Goal: Task Accomplishment & Management: Use online tool/utility

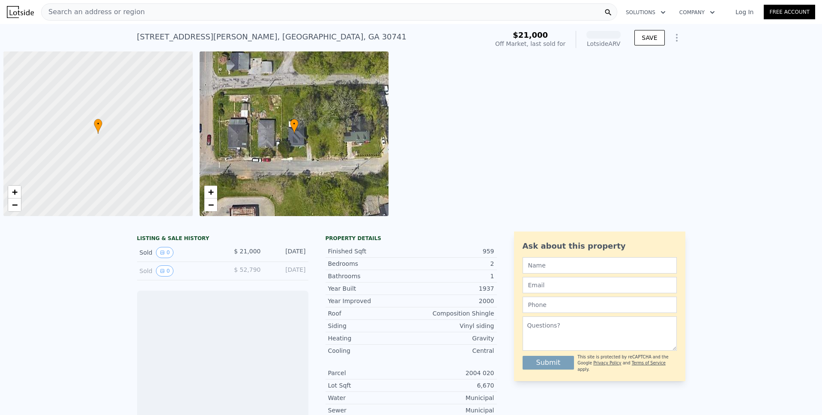
scroll to position [0, 3]
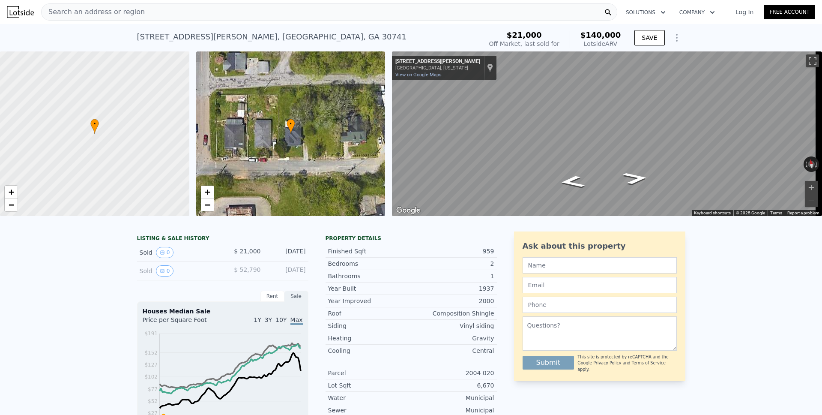
click at [671, 39] on icon "Show Options" at bounding box center [676, 38] width 10 height 10
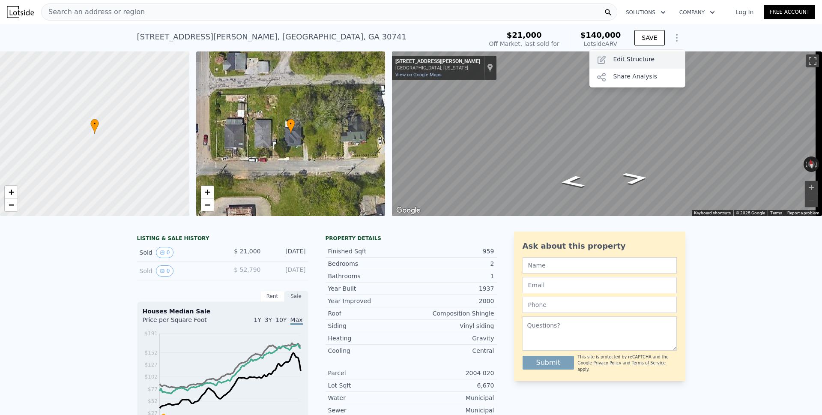
click at [618, 60] on div "Edit Structure" at bounding box center [637, 59] width 96 height 17
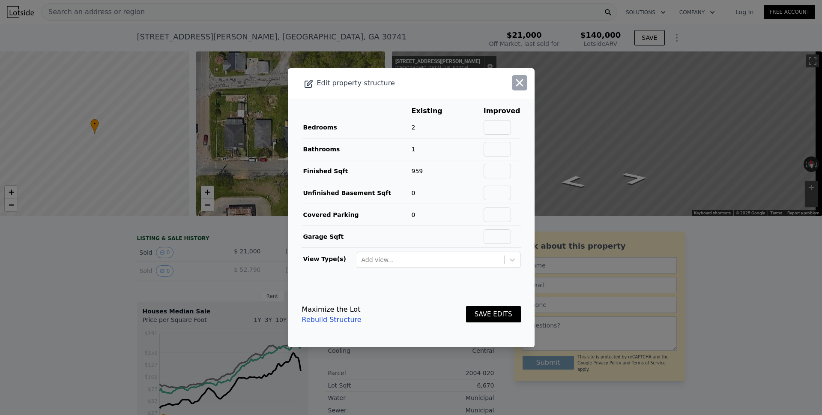
click at [514, 85] on icon "button" at bounding box center [519, 83] width 12 height 12
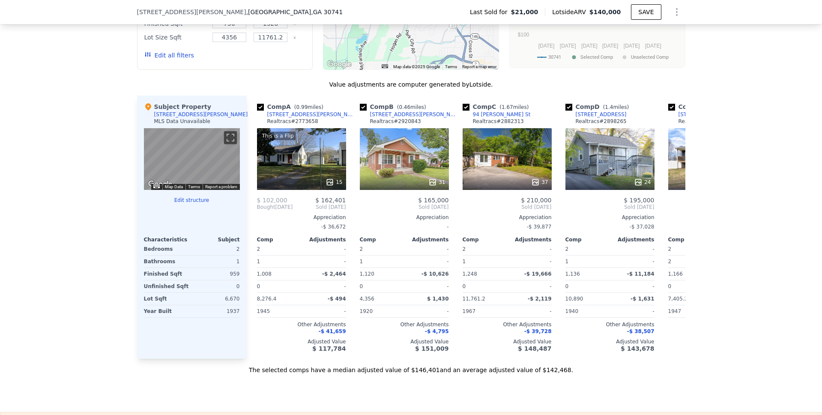
scroll to position [249, 0]
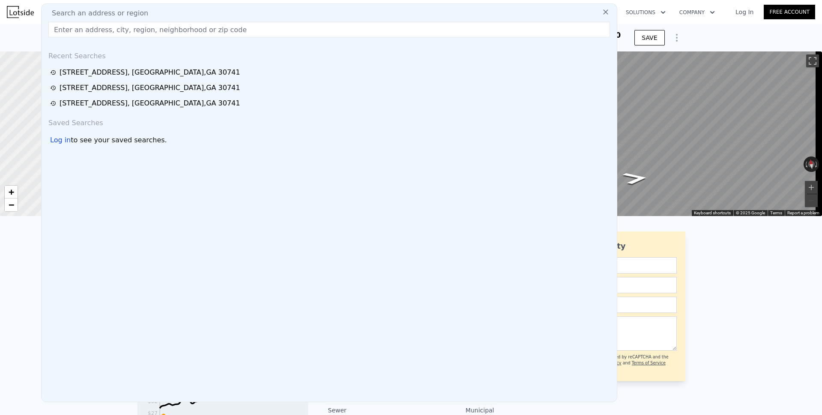
click at [94, 27] on input "text" at bounding box center [328, 29] width 561 height 15
click at [92, 29] on input "text" at bounding box center [328, 29] width 561 height 15
paste input "[STREET_ADDRESS]"
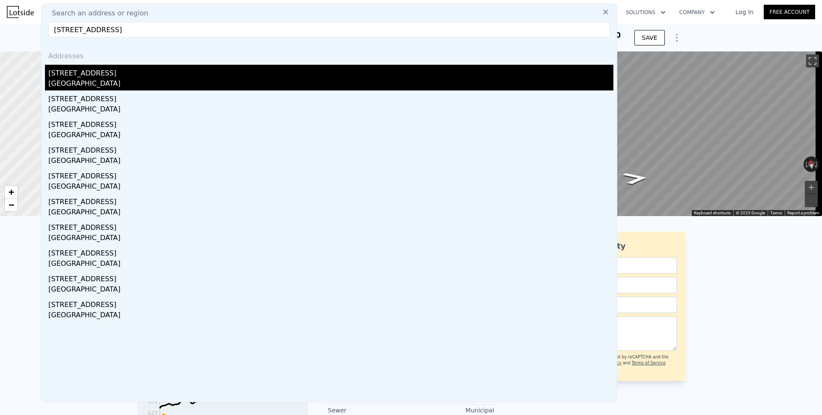
type input "[STREET_ADDRESS]"
click at [83, 76] on div "[STREET_ADDRESS]" at bounding box center [330, 72] width 565 height 14
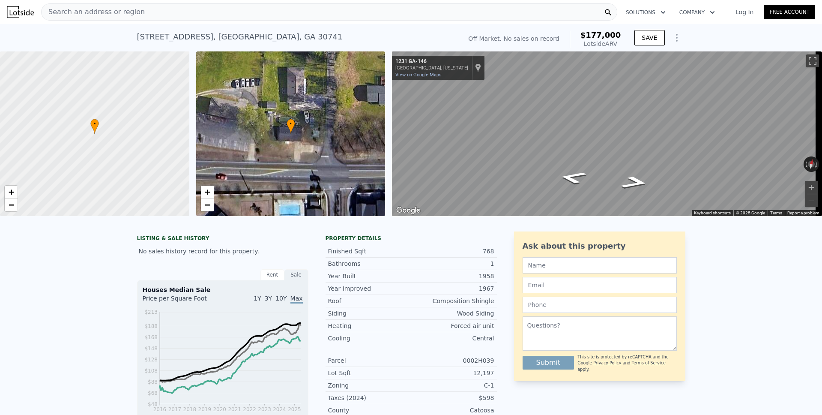
click at [671, 41] on icon "Show Options" at bounding box center [676, 38] width 10 height 10
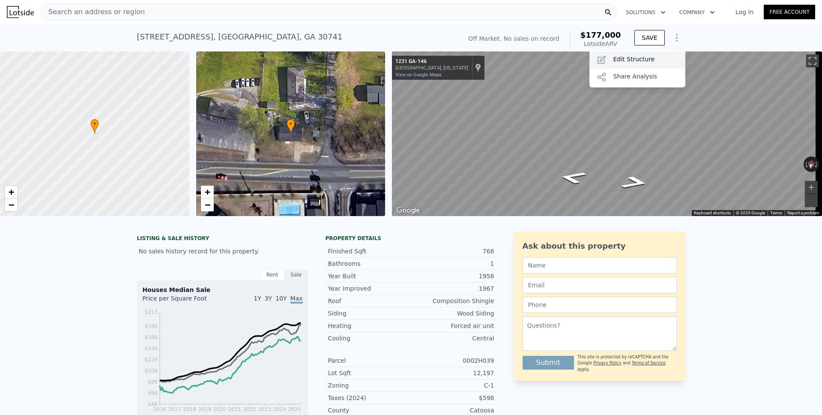
click at [658, 58] on div "Edit Structure" at bounding box center [637, 59] width 96 height 17
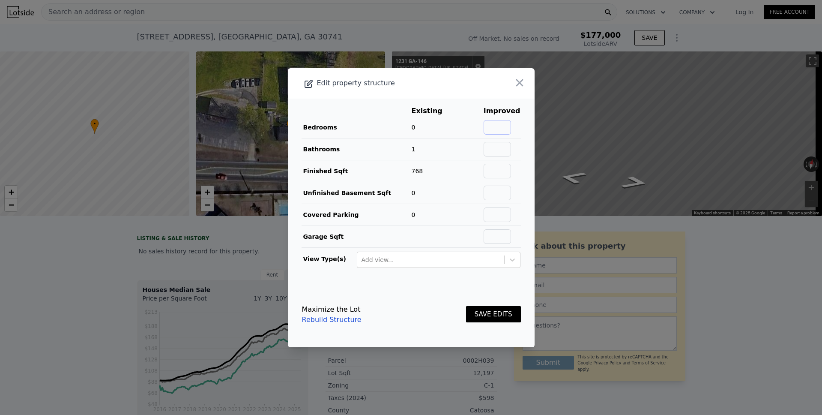
click at [503, 128] on input "text" at bounding box center [496, 127] width 27 height 15
type input "3"
type input "2"
click at [501, 150] on input "text" at bounding box center [496, 149] width 27 height 15
type input "2"
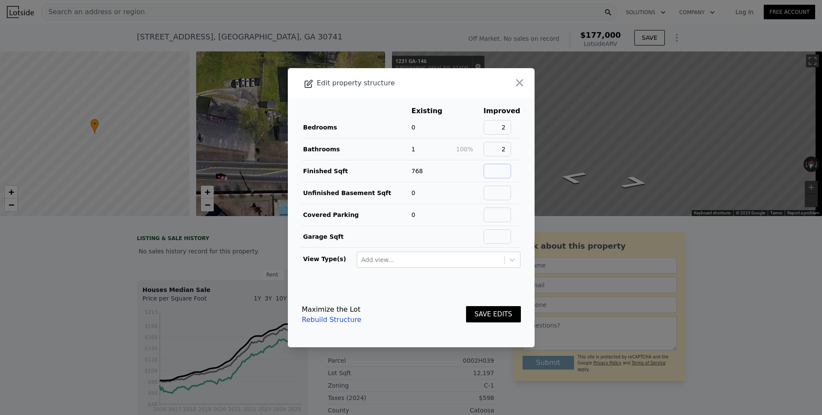
click at [494, 172] on input "text" at bounding box center [496, 171] width 27 height 15
type input "1416"
click at [492, 316] on button "SAVE EDITS" at bounding box center [493, 314] width 55 height 17
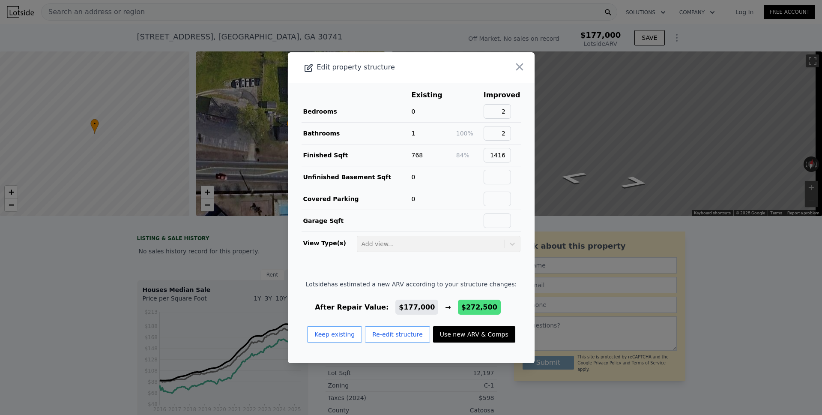
click at [458, 335] on button "Use new ARV & Comps" at bounding box center [474, 334] width 82 height 16
type input "3"
type input "4"
type input "1.5"
type input "2.5"
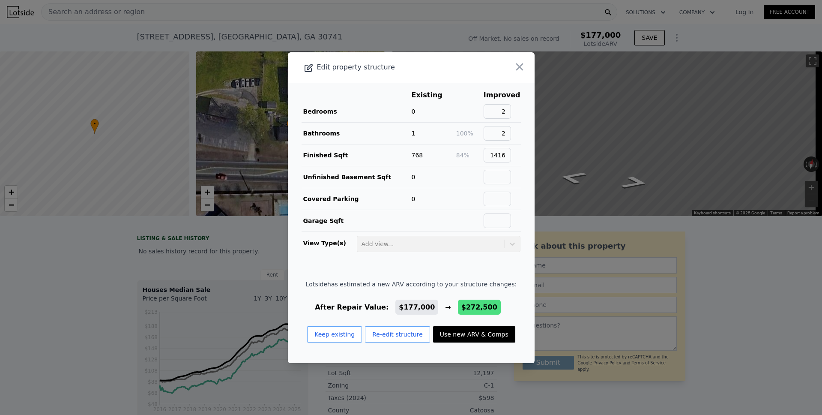
type input "1228"
type input "1606"
type input "7840.799999999999"
type input "20908.8"
type input "$ 272,500"
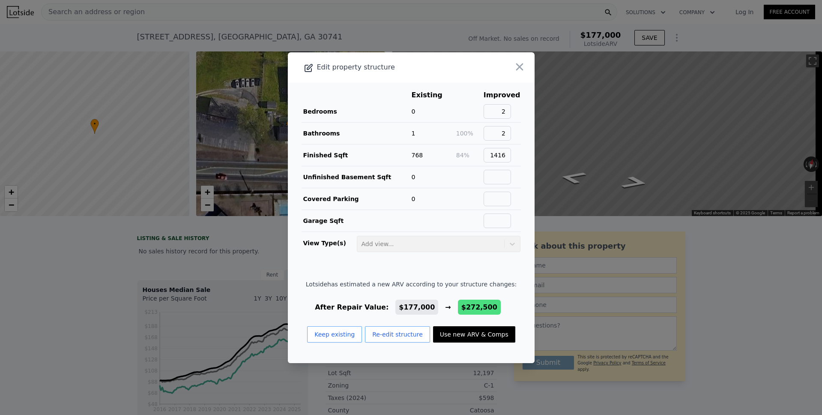
type input "$ 120,183"
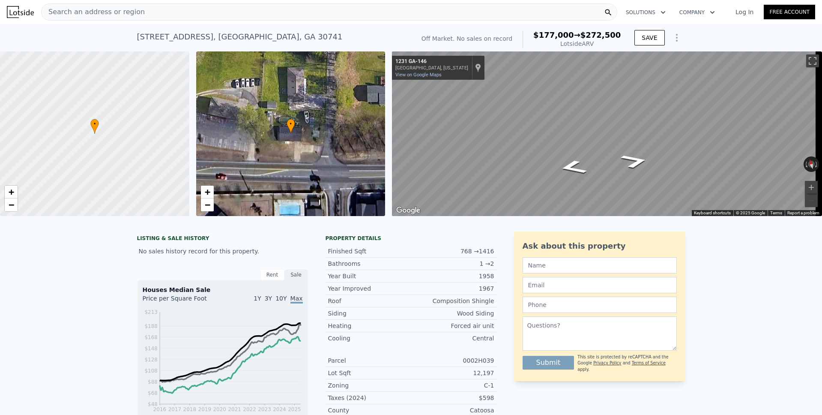
click at [105, 14] on span "Search an address or region" at bounding box center [93, 12] width 103 height 10
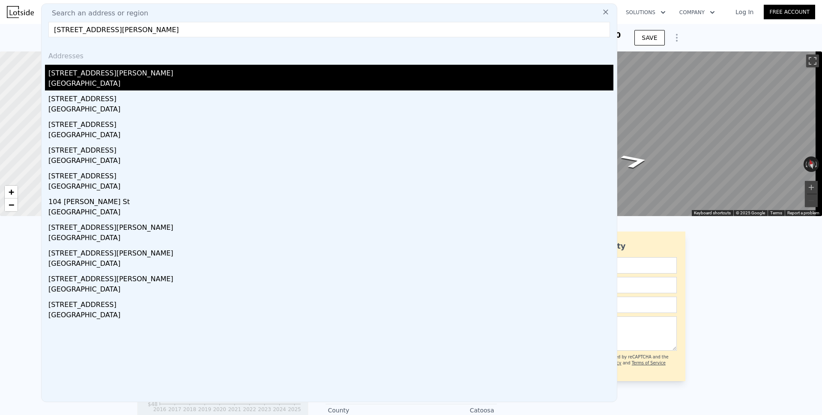
type input "[STREET_ADDRESS][PERSON_NAME]"
click at [92, 74] on div "[STREET_ADDRESS][PERSON_NAME]" at bounding box center [330, 72] width 565 height 14
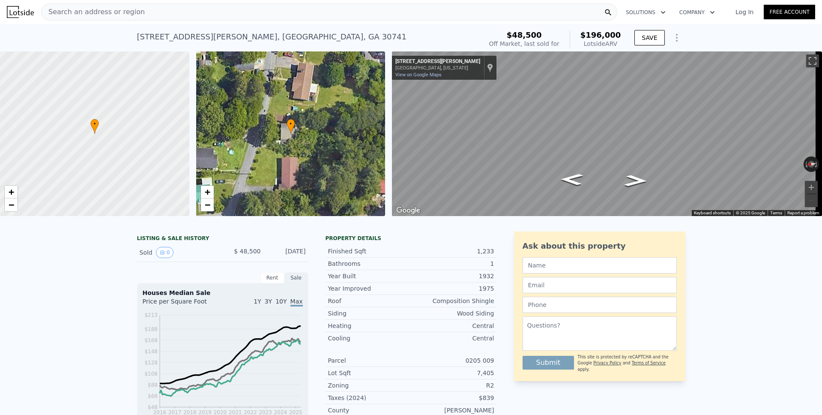
click at [672, 39] on icon "Show Options" at bounding box center [676, 38] width 10 height 10
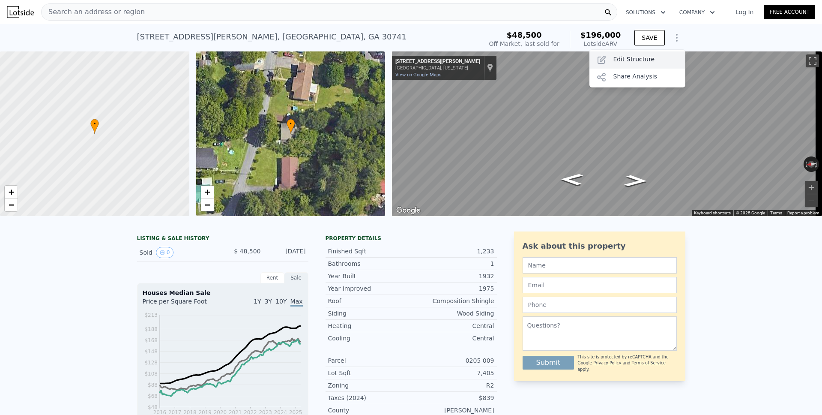
click at [638, 58] on div "Edit Structure" at bounding box center [637, 59] width 96 height 17
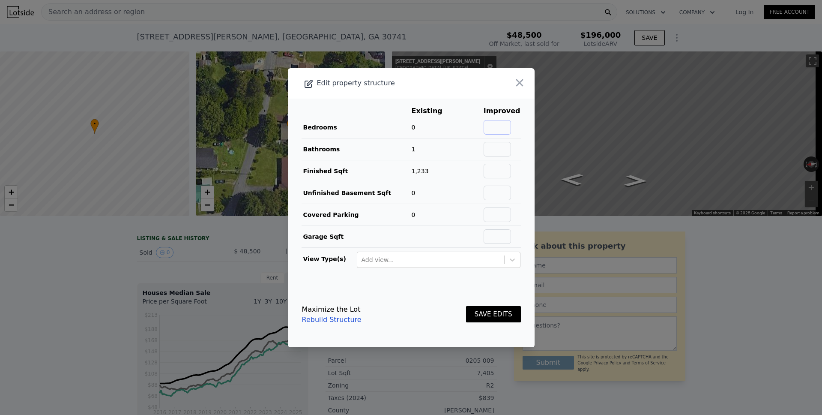
click at [504, 123] on input "text" at bounding box center [496, 127] width 27 height 15
type input "3"
click at [494, 146] on input "text" at bounding box center [496, 149] width 27 height 15
type input "2"
click at [478, 314] on button "SAVE EDITS" at bounding box center [493, 314] width 55 height 17
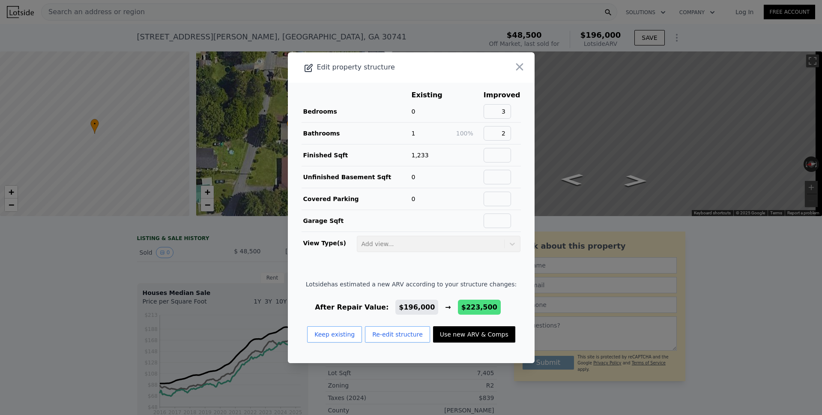
drag, startPoint x: 465, startPoint y: 333, endPoint x: 489, endPoint y: 304, distance: 37.1
click at [465, 333] on button "Use new ARV & Comps" at bounding box center [474, 334] width 82 height 16
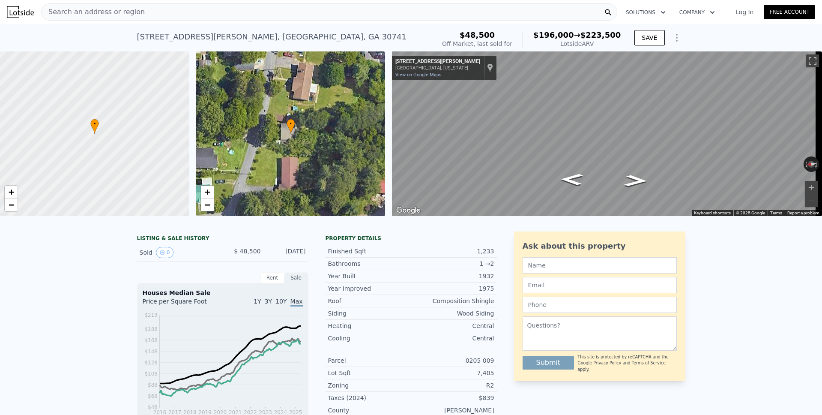
type input "3"
type input "992"
type input "5662.8"
checkbox input "true"
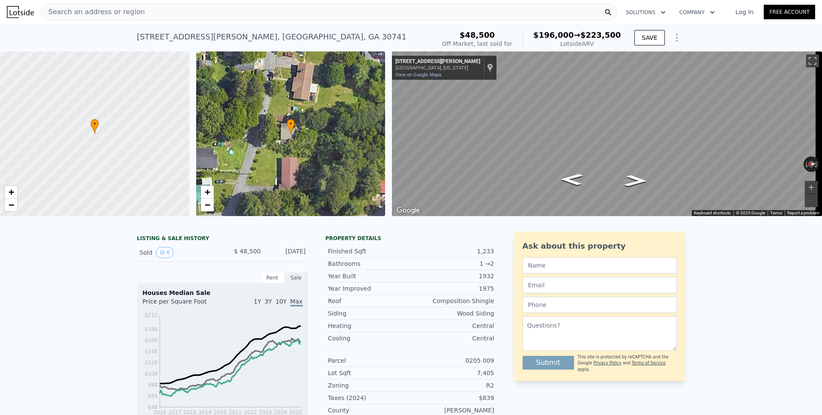
type input "$ 223,500"
type input "$ 157,570"
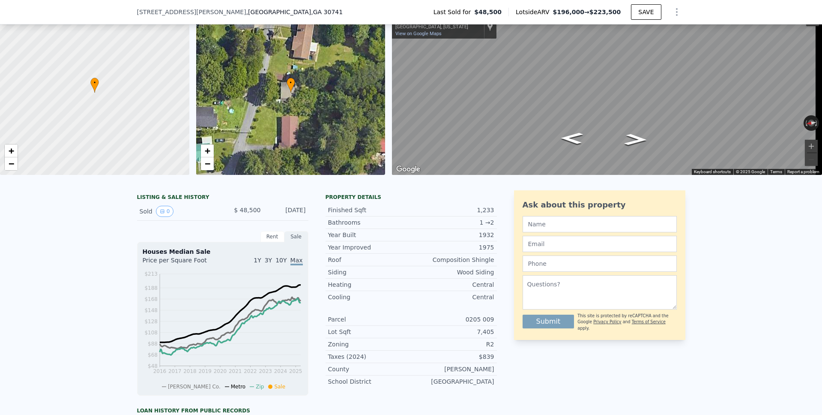
scroll to position [805, 0]
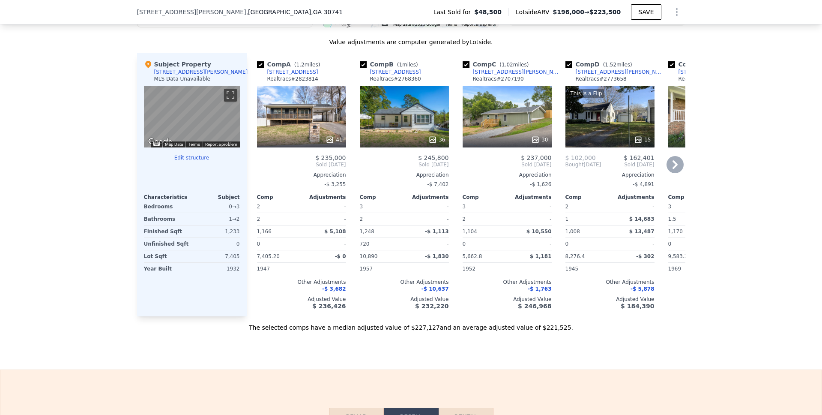
click at [671, 171] on icon at bounding box center [674, 164] width 17 height 17
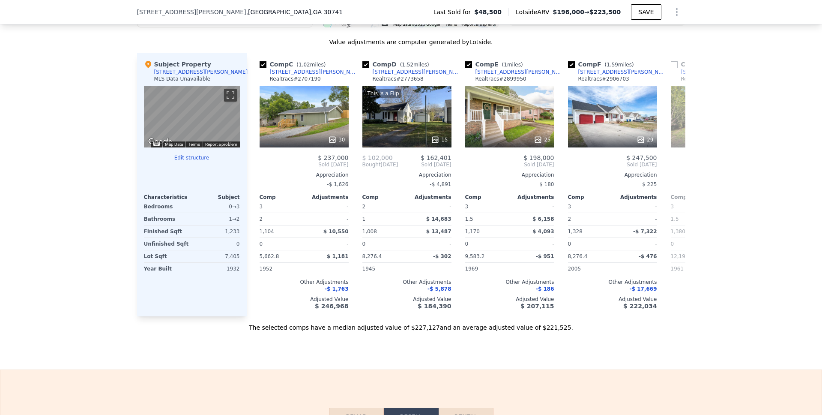
scroll to position [0, 206]
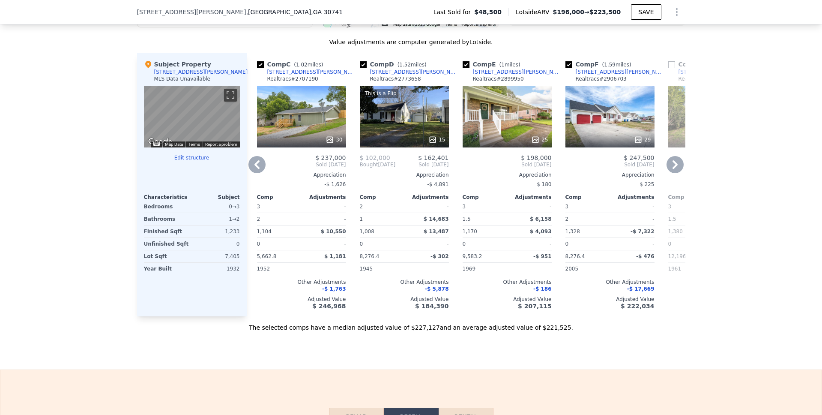
click at [669, 172] on icon at bounding box center [674, 164] width 17 height 17
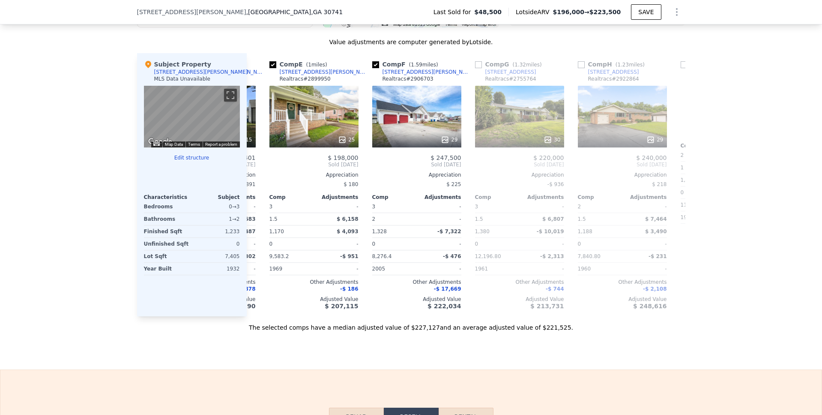
scroll to position [0, 411]
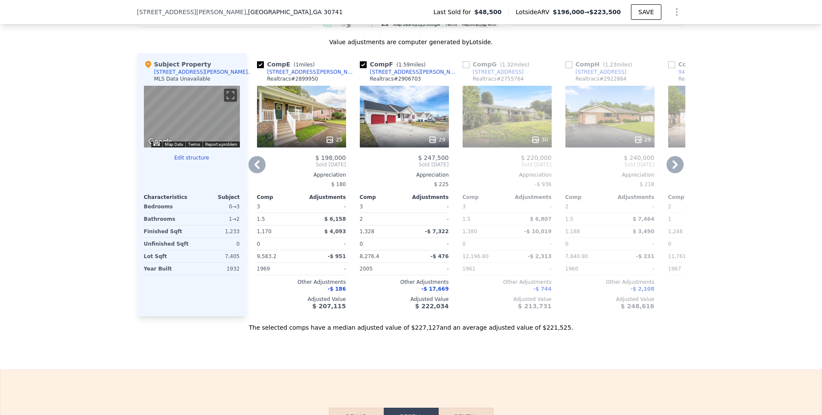
click at [669, 172] on icon at bounding box center [674, 164] width 17 height 17
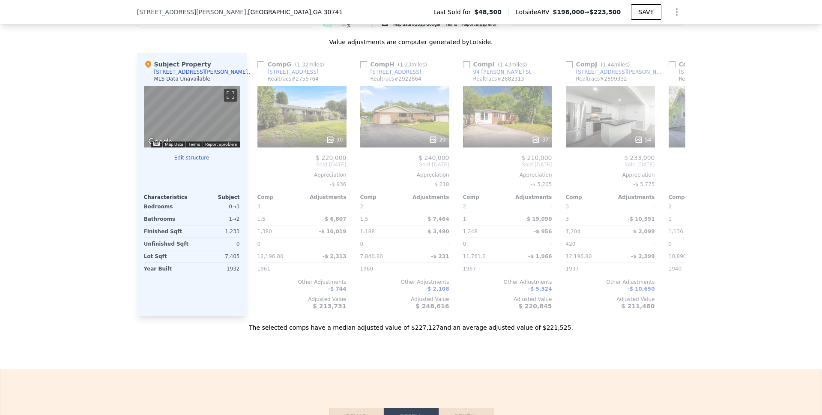
scroll to position [0, 617]
click at [250, 172] on icon at bounding box center [256, 164] width 17 height 17
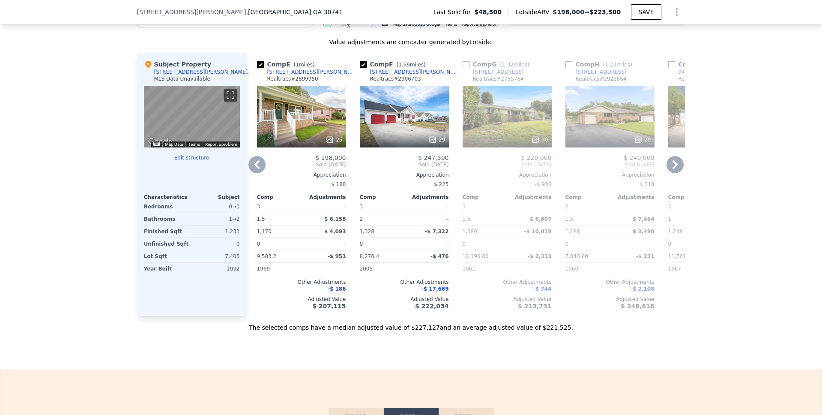
click at [254, 171] on icon at bounding box center [256, 164] width 17 height 17
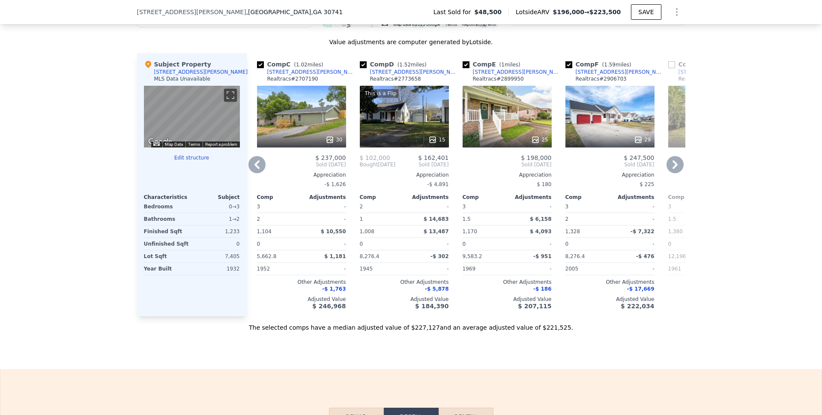
click at [254, 169] on icon at bounding box center [256, 164] width 5 height 9
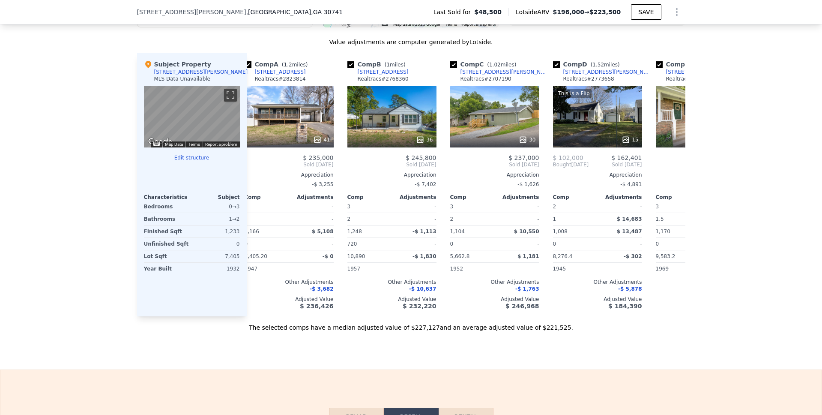
scroll to position [0, 0]
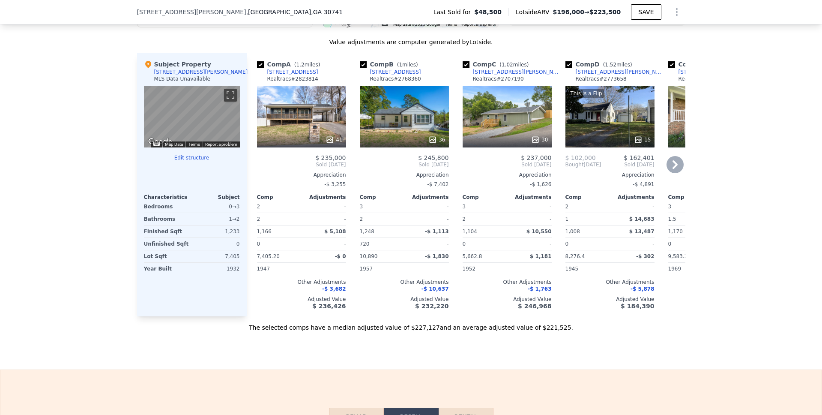
click at [565, 68] on input "checkbox" at bounding box center [568, 64] width 7 height 7
checkbox input "false"
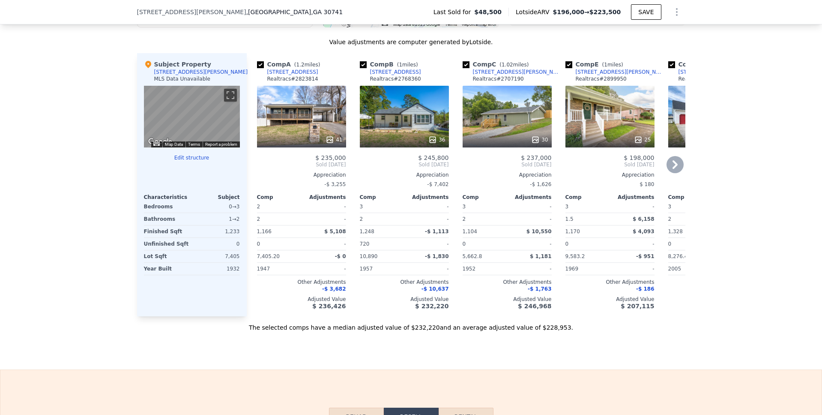
click at [566, 68] on input "checkbox" at bounding box center [568, 64] width 7 height 7
checkbox input "false"
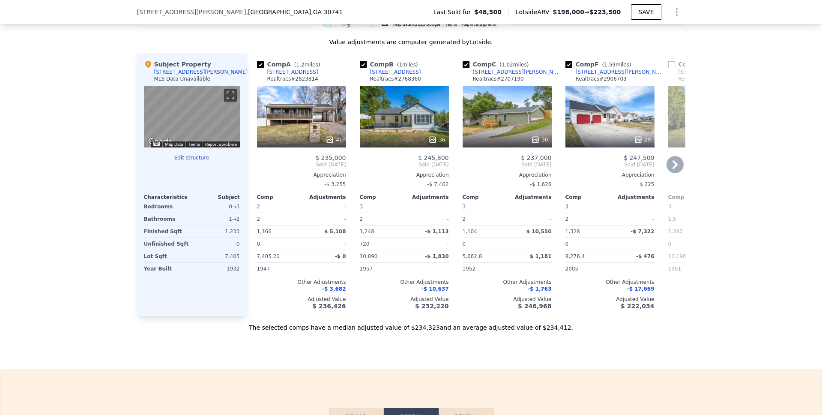
click at [674, 172] on icon at bounding box center [674, 164] width 17 height 17
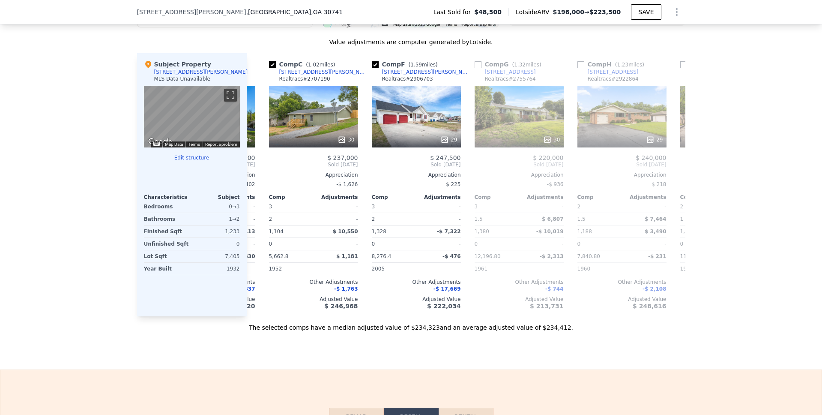
scroll to position [0, 206]
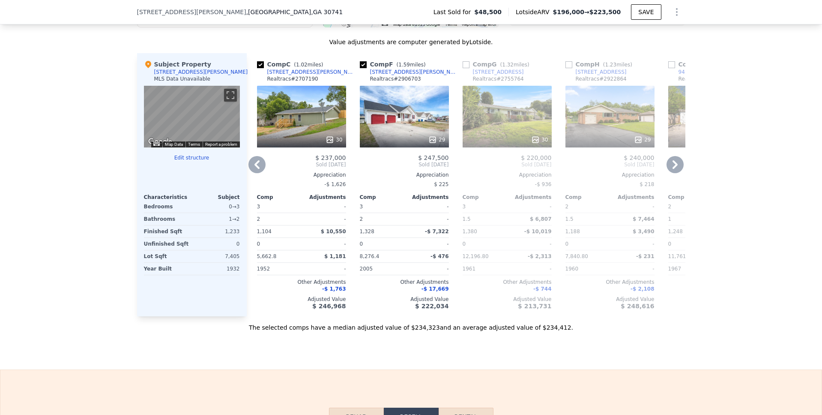
click at [566, 68] on input "checkbox" at bounding box center [568, 64] width 7 height 7
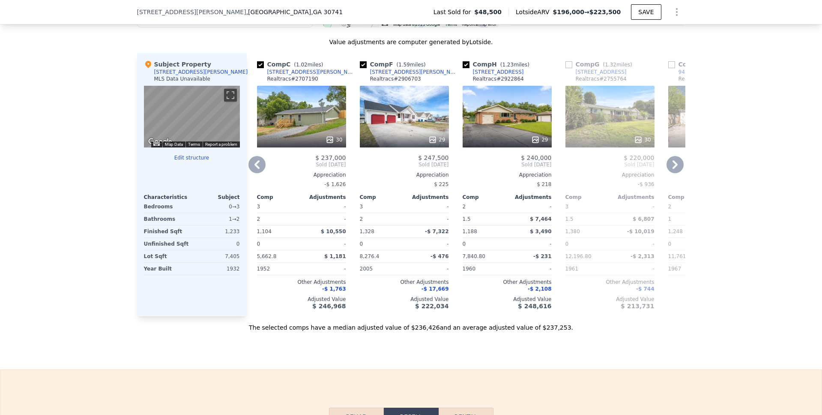
drag, startPoint x: 462, startPoint y: 72, endPoint x: 469, endPoint y: 78, distance: 9.4
click at [462, 68] on input "checkbox" at bounding box center [465, 64] width 7 height 7
checkbox input "false"
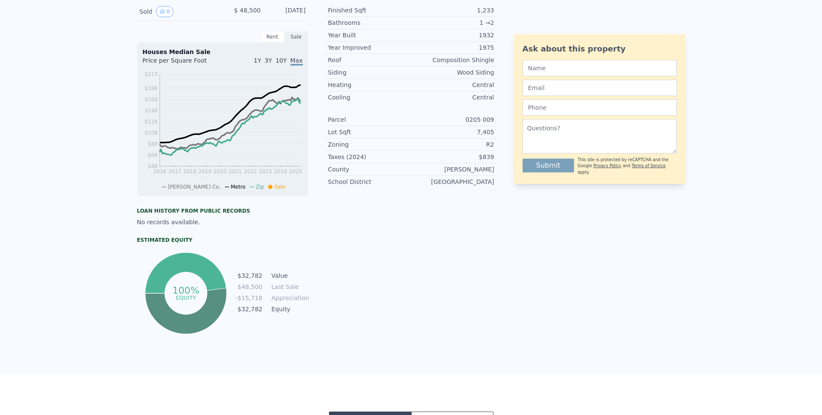
scroll to position [0, 0]
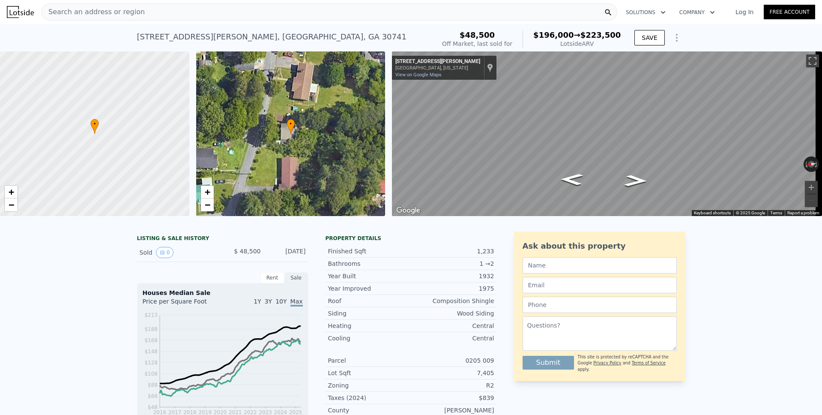
click at [117, 9] on span "Search an address or region" at bounding box center [93, 12] width 103 height 10
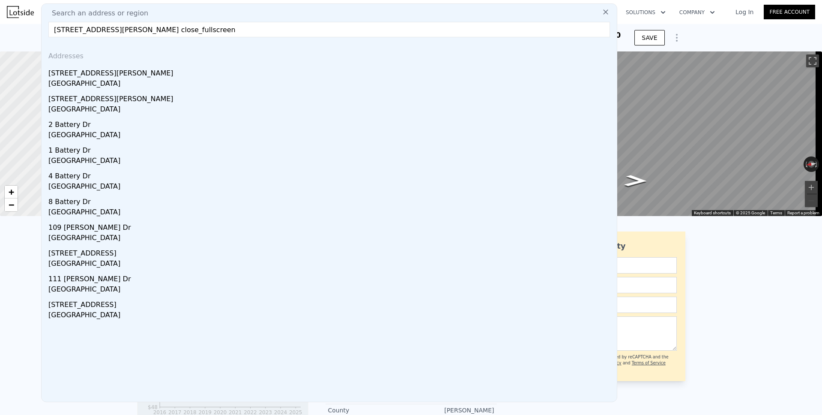
drag, startPoint x: 152, startPoint y: 30, endPoint x: 237, endPoint y: 33, distance: 84.8
click at [237, 33] on input "[STREET_ADDRESS][PERSON_NAME] close_fullscreen" at bounding box center [328, 29] width 561 height 15
click at [119, 31] on input "[STREET_ADDRESS][PERSON_NAME]" at bounding box center [328, 29] width 561 height 15
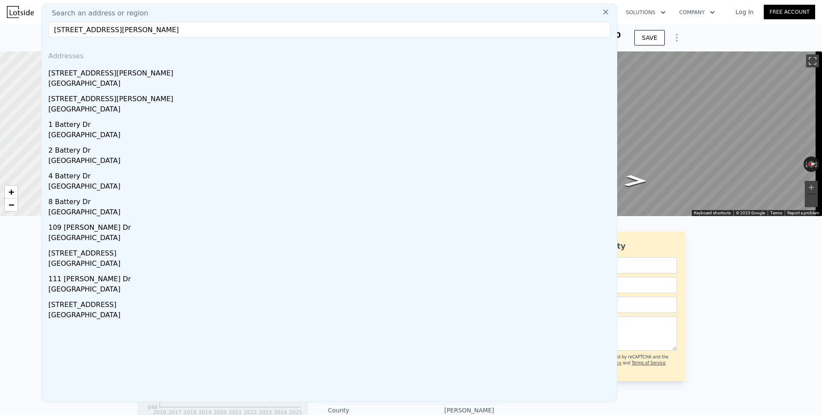
click at [115, 29] on input "[STREET_ADDRESS][PERSON_NAME]" at bounding box center [328, 29] width 561 height 15
click at [109, 29] on input "[STREET_ADDRESS][PERSON_NAME]" at bounding box center [328, 29] width 561 height 15
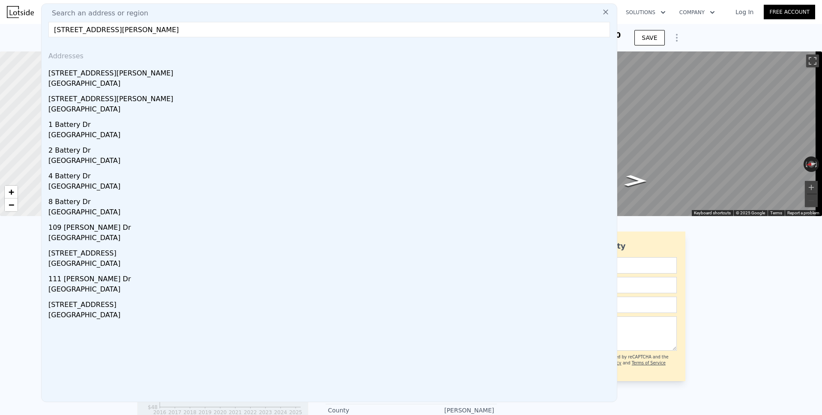
click at [109, 29] on input "[STREET_ADDRESS][PERSON_NAME]" at bounding box center [328, 29] width 561 height 15
paste input "1368 [GEOGRAPHIC_DATA]"
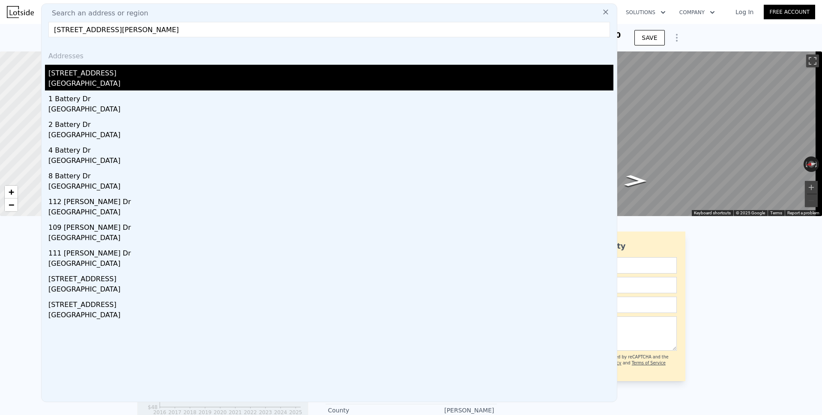
type input "[STREET_ADDRESS][PERSON_NAME]"
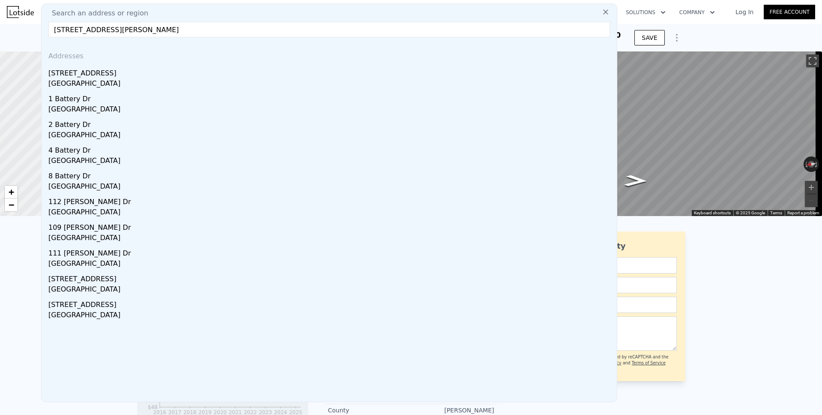
click at [78, 77] on div "[STREET_ADDRESS]" at bounding box center [330, 72] width 565 height 14
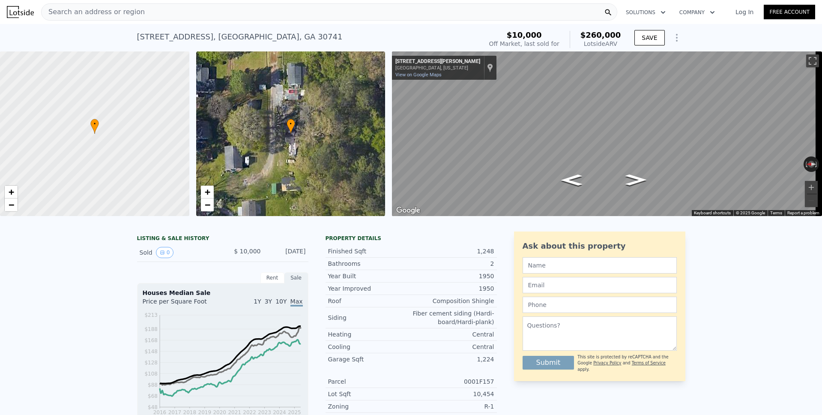
click at [671, 39] on icon "Show Options" at bounding box center [676, 38] width 10 height 10
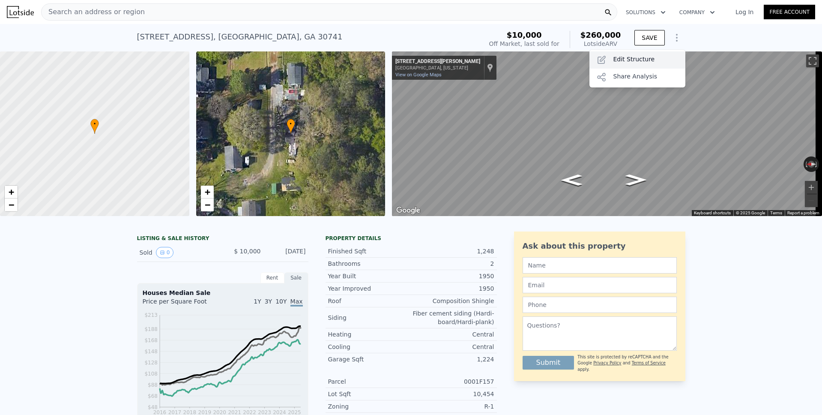
click at [654, 62] on div "Edit Structure" at bounding box center [637, 59] width 96 height 17
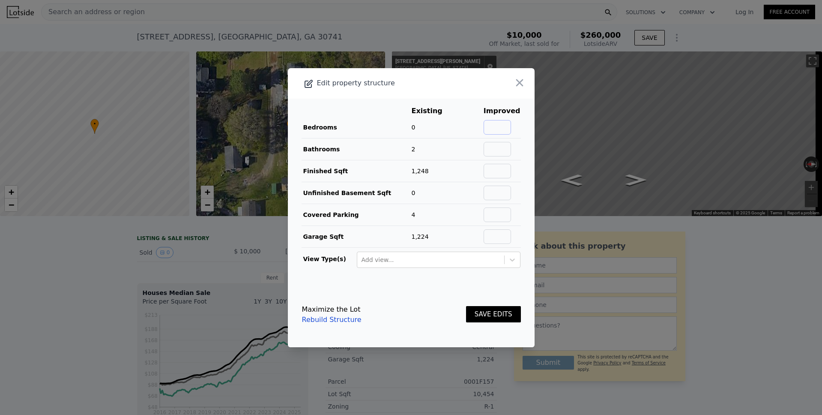
click at [496, 128] on input "text" at bounding box center [496, 127] width 27 height 15
type input "2"
click at [484, 315] on button "SAVE EDITS" at bounding box center [493, 314] width 55 height 17
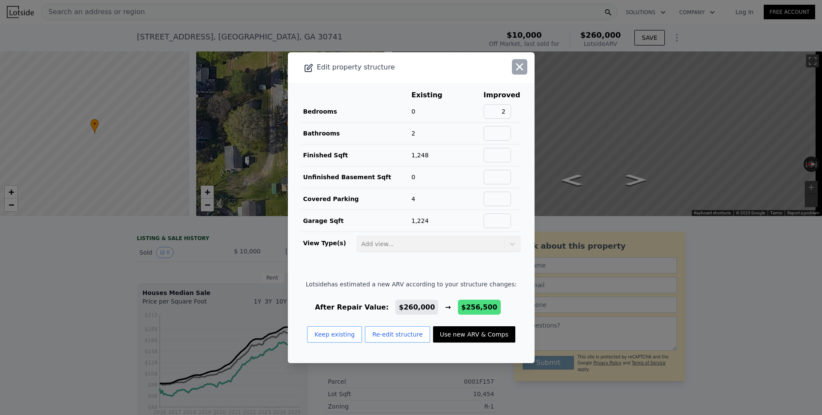
click at [513, 66] on icon "button" at bounding box center [519, 67] width 12 height 12
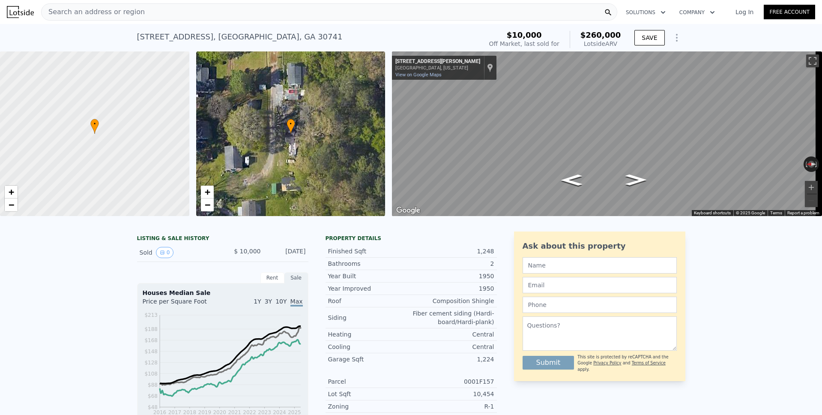
click at [84, 15] on span "Search an address or region" at bounding box center [93, 12] width 103 height 10
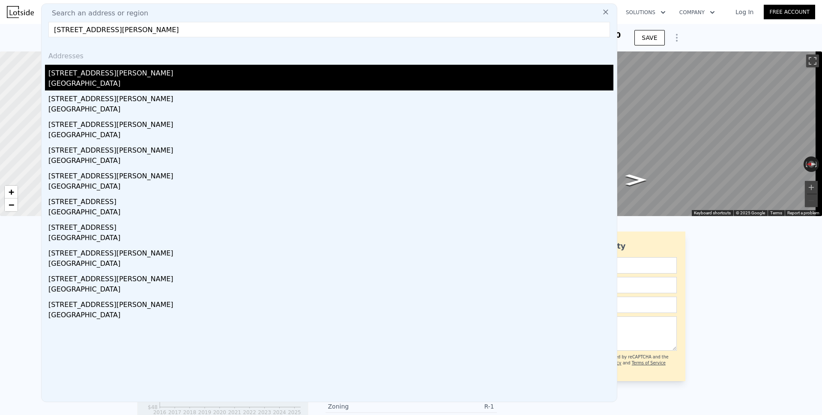
type input "[STREET_ADDRESS][PERSON_NAME]"
click at [80, 74] on div "[STREET_ADDRESS][PERSON_NAME]" at bounding box center [330, 72] width 565 height 14
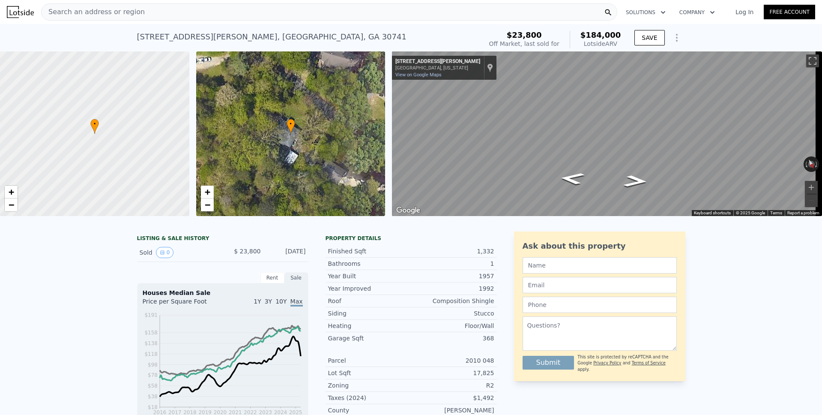
click at [98, 16] on span "Search an address or region" at bounding box center [93, 12] width 103 height 10
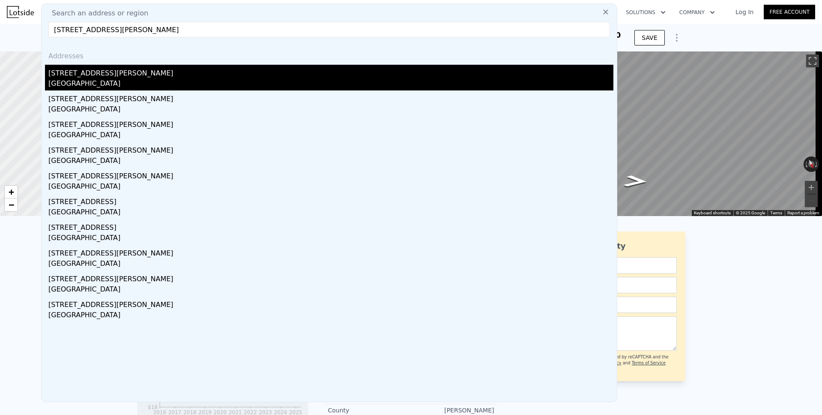
type input "[STREET_ADDRESS][PERSON_NAME]"
click at [72, 79] on div "[GEOGRAPHIC_DATA]" at bounding box center [330, 84] width 565 height 12
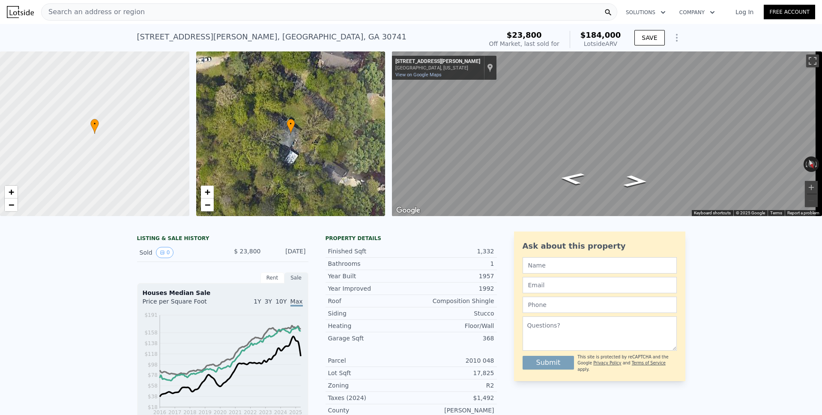
click at [78, 13] on span "Search an address or region" at bounding box center [93, 12] width 103 height 10
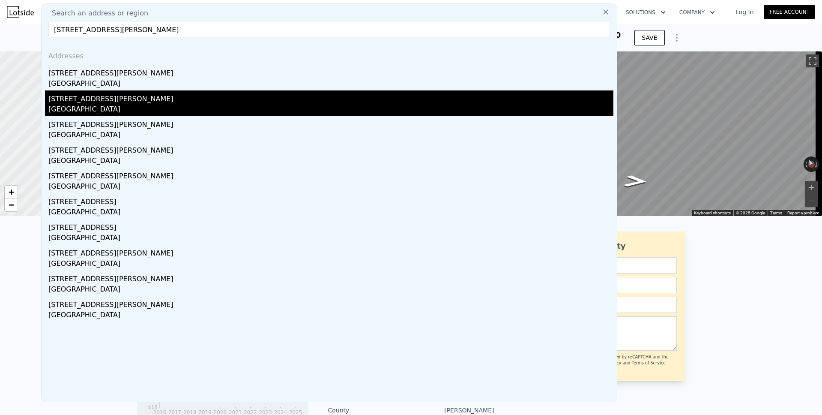
type input "[STREET_ADDRESS][PERSON_NAME]"
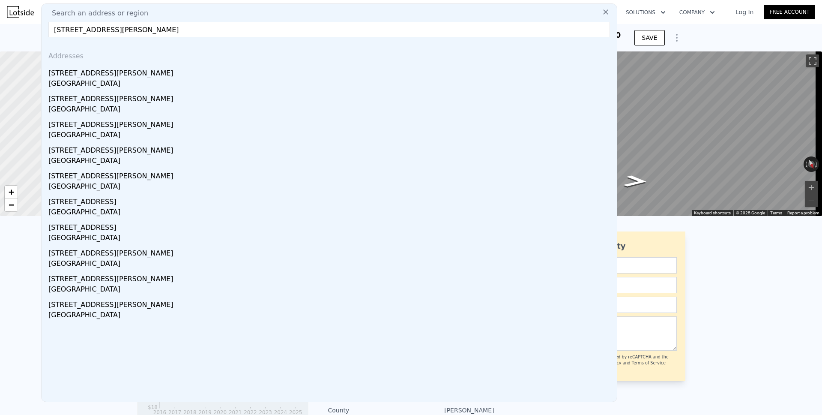
click at [75, 101] on div "[STREET_ADDRESS][PERSON_NAME]" at bounding box center [330, 97] width 565 height 14
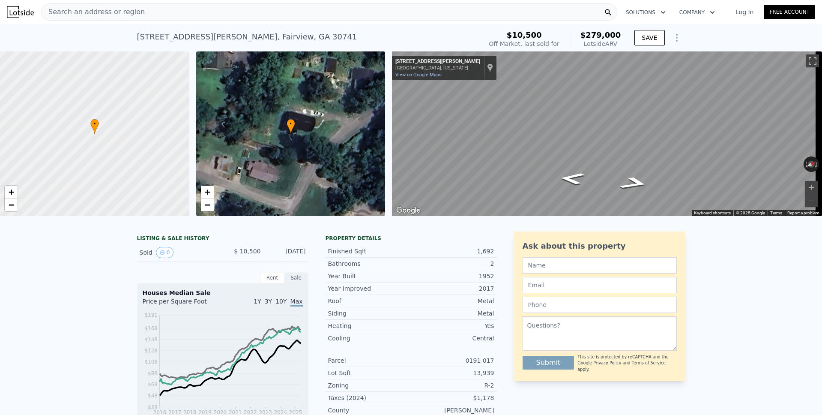
click at [671, 36] on icon "Show Options" at bounding box center [676, 38] width 10 height 10
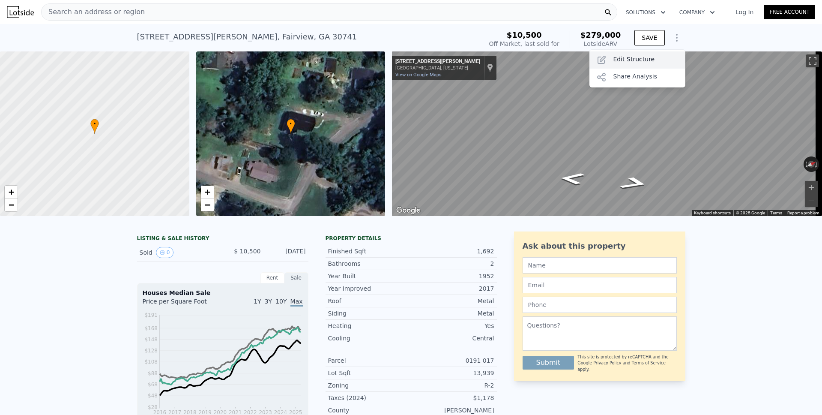
click at [641, 54] on div "Edit Structure" at bounding box center [637, 59] width 96 height 17
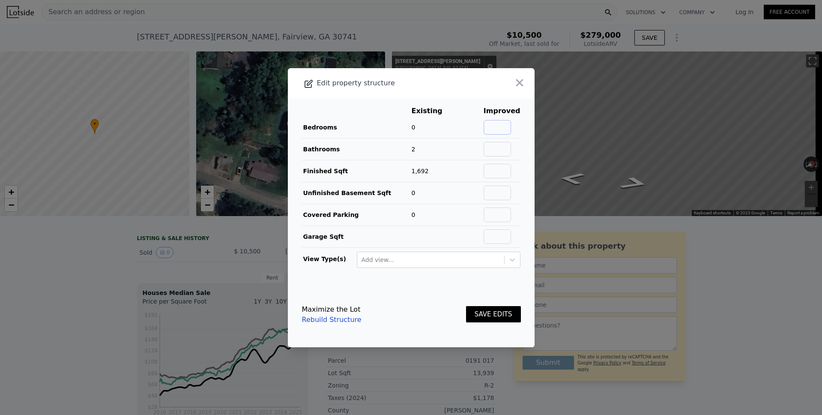
click at [498, 127] on input "text" at bounding box center [496, 127] width 27 height 15
type input "4"
click at [491, 310] on button "SAVE EDITS" at bounding box center [493, 314] width 55 height 17
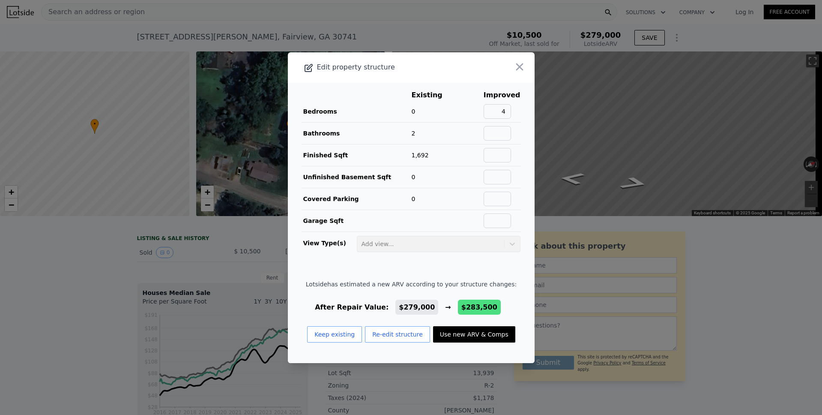
drag, startPoint x: 465, startPoint y: 334, endPoint x: 476, endPoint y: 278, distance: 56.6
click at [465, 334] on button "Use new ARV & Comps" at bounding box center [474, 334] width 82 height 16
checkbox input "false"
checkbox input "true"
type input "$ 283,500"
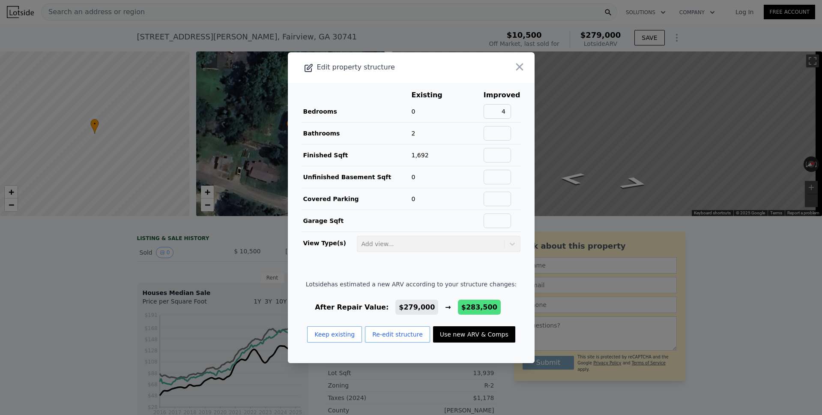
type input "$ 254,663"
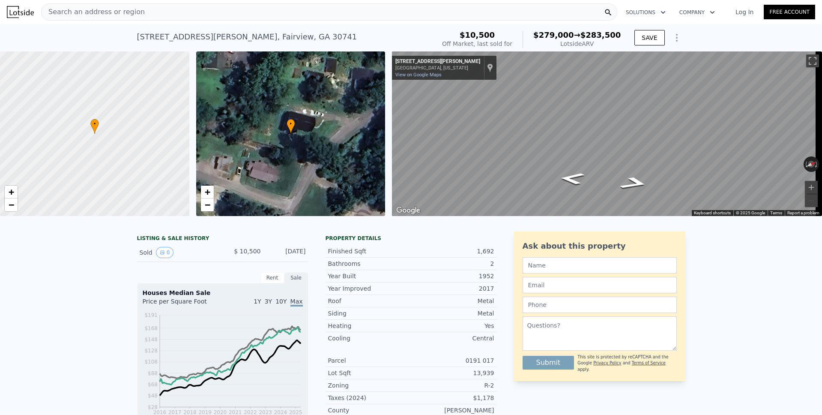
click at [109, 9] on span "Search an address or region" at bounding box center [93, 12] width 103 height 10
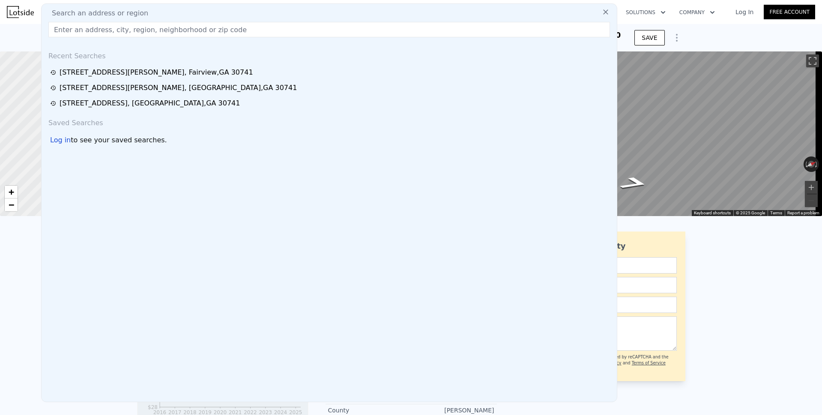
click at [107, 33] on input "text" at bounding box center [328, 29] width 561 height 15
paste input "[STREET_ADDRESS][PERSON_NAME]"
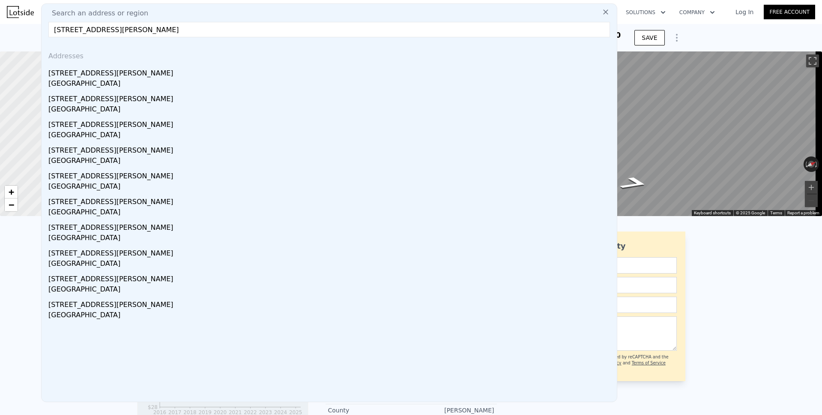
click at [97, 30] on input "[STREET_ADDRESS][PERSON_NAME]" at bounding box center [328, 29] width 561 height 15
paste input "[STREET_ADDRESS]"
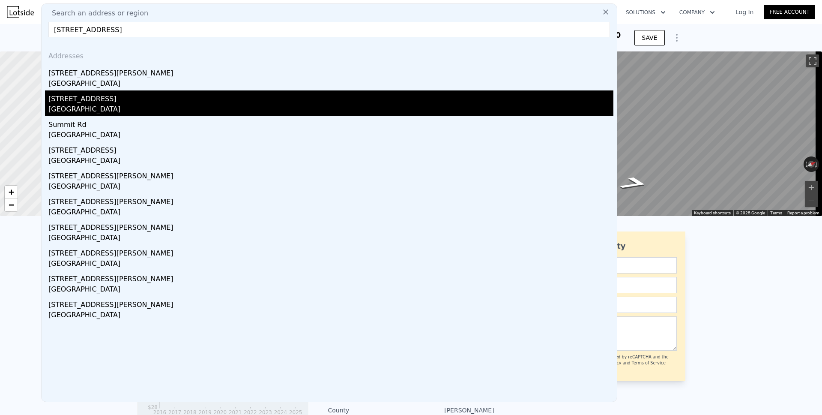
type input "[STREET_ADDRESS]"
click at [75, 104] on div "[GEOGRAPHIC_DATA]" at bounding box center [330, 110] width 565 height 12
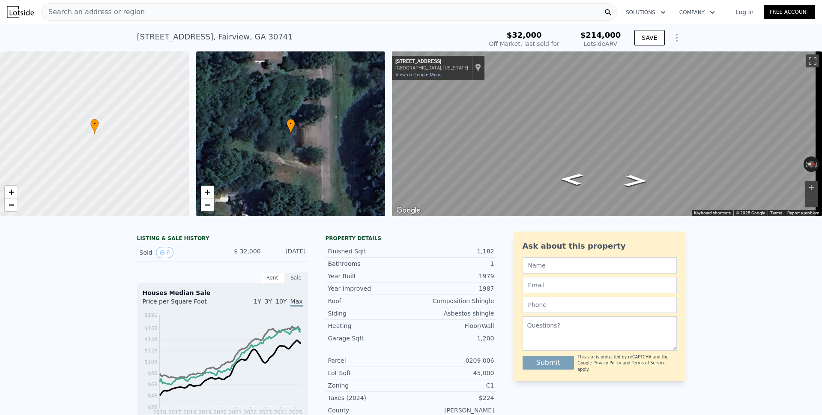
click at [672, 39] on icon "Show Options" at bounding box center [676, 38] width 10 height 10
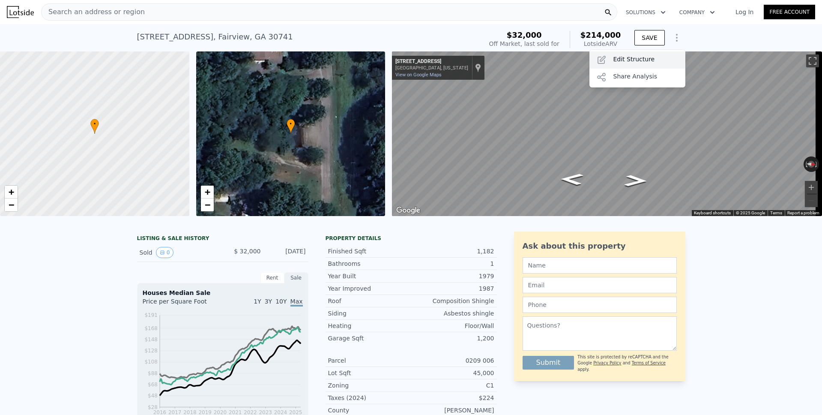
click at [639, 57] on div "Edit Structure" at bounding box center [637, 59] width 96 height 17
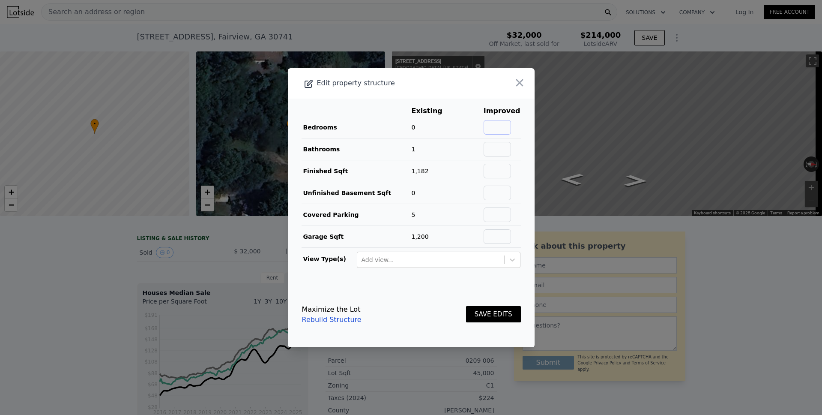
click at [501, 123] on input "text" at bounding box center [496, 127] width 27 height 15
type input "1"
click at [498, 316] on button "SAVE EDITS" at bounding box center [493, 314] width 55 height 17
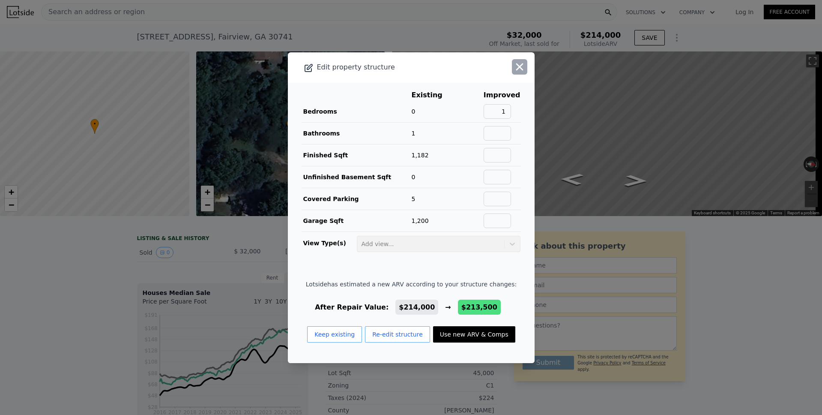
click at [516, 67] on icon "button" at bounding box center [519, 66] width 7 height 7
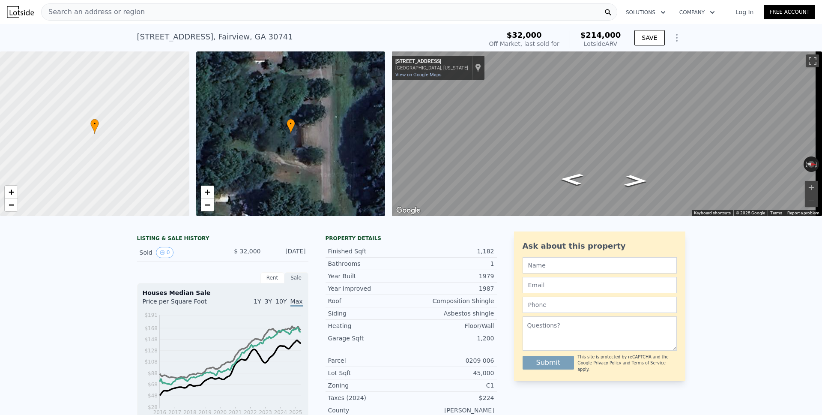
click at [103, 14] on span "Search an address or region" at bounding box center [93, 12] width 103 height 10
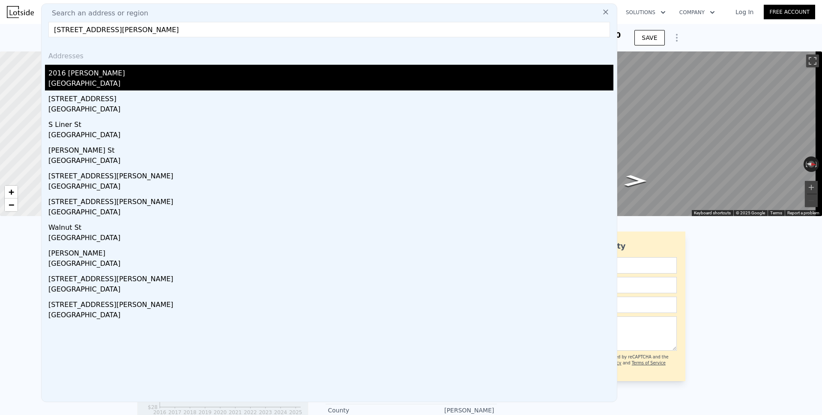
type input "[STREET_ADDRESS][PERSON_NAME]"
click at [80, 79] on div "[GEOGRAPHIC_DATA]" at bounding box center [330, 84] width 565 height 12
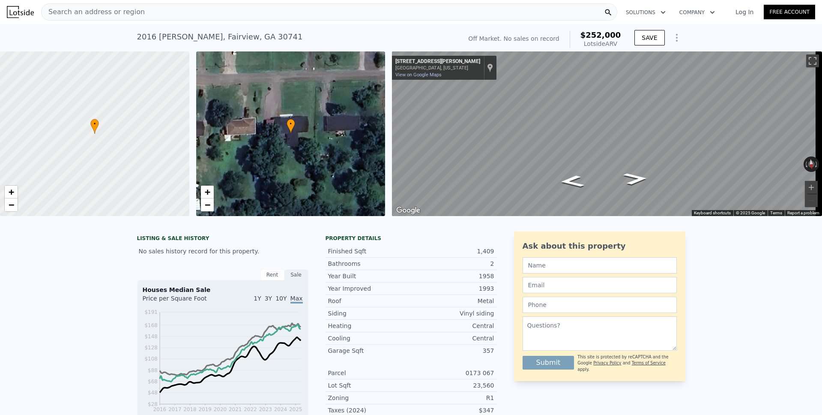
click at [137, 13] on div "Search an address or region" at bounding box center [329, 11] width 576 height 17
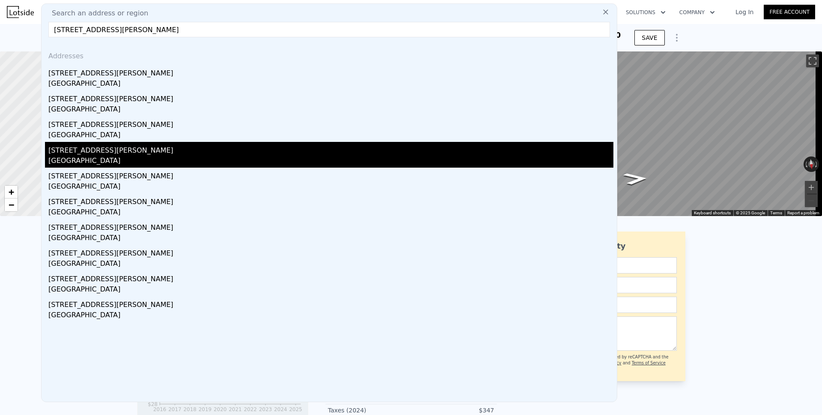
type input "[STREET_ADDRESS][PERSON_NAME]"
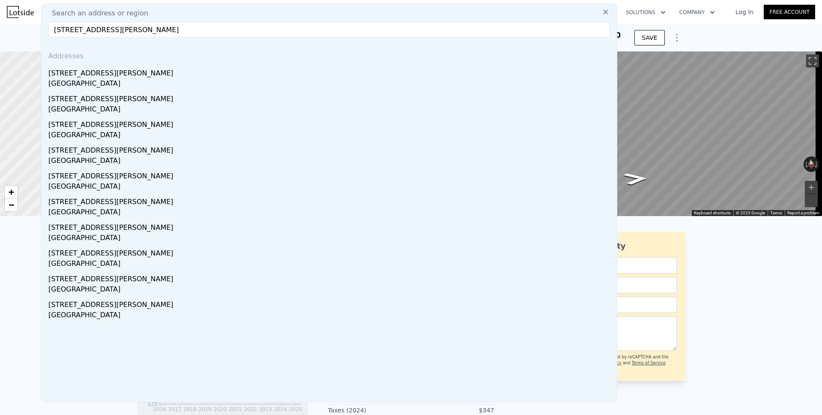
click at [81, 147] on div "[STREET_ADDRESS][PERSON_NAME]" at bounding box center [330, 149] width 565 height 14
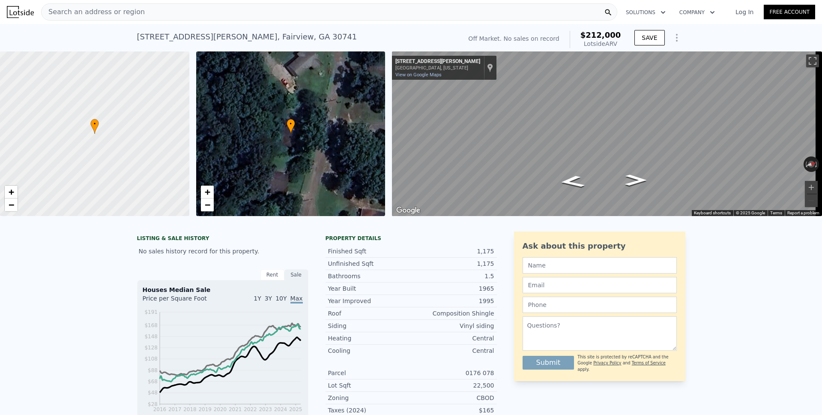
click at [674, 36] on icon "Show Options" at bounding box center [676, 38] width 10 height 10
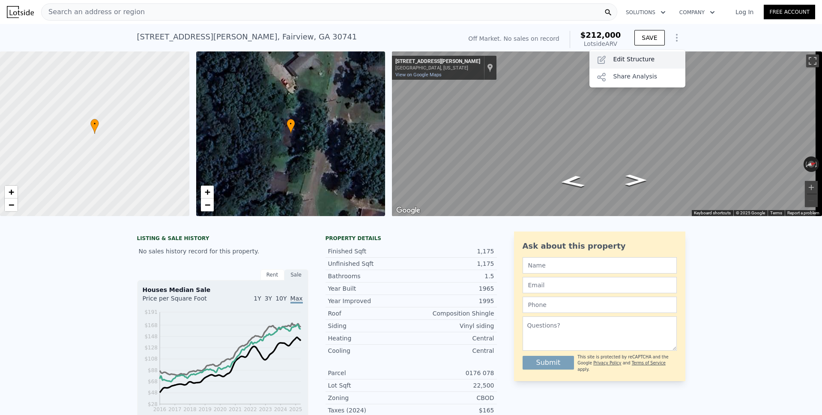
click at [649, 57] on div "Edit Structure" at bounding box center [637, 59] width 96 height 17
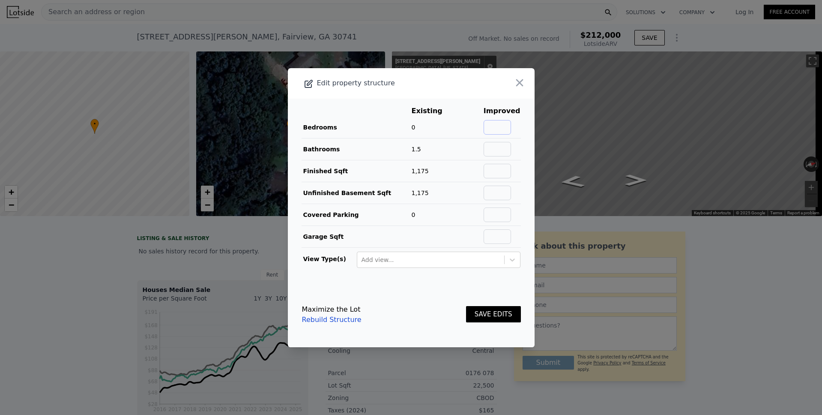
click at [495, 126] on input "text" at bounding box center [496, 127] width 27 height 15
click at [504, 126] on input "3" at bounding box center [496, 127] width 27 height 15
click at [477, 314] on button "SAVE EDITS" at bounding box center [493, 314] width 55 height 17
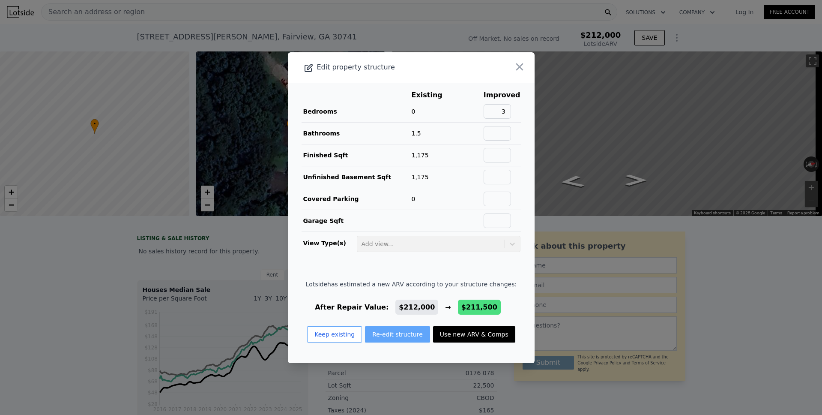
click at [387, 334] on button "Re-edit structure" at bounding box center [397, 334] width 65 height 16
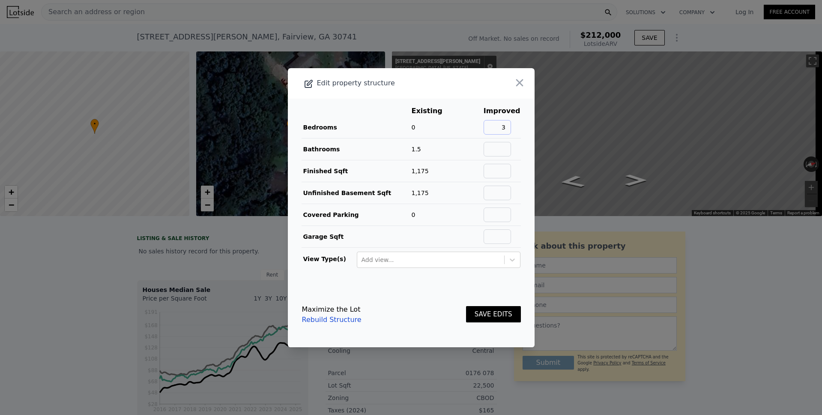
click at [506, 127] on input "3" at bounding box center [496, 127] width 27 height 15
click at [504, 127] on input "3" at bounding box center [496, 127] width 27 height 15
click at [504, 126] on input "3" at bounding box center [496, 127] width 27 height 15
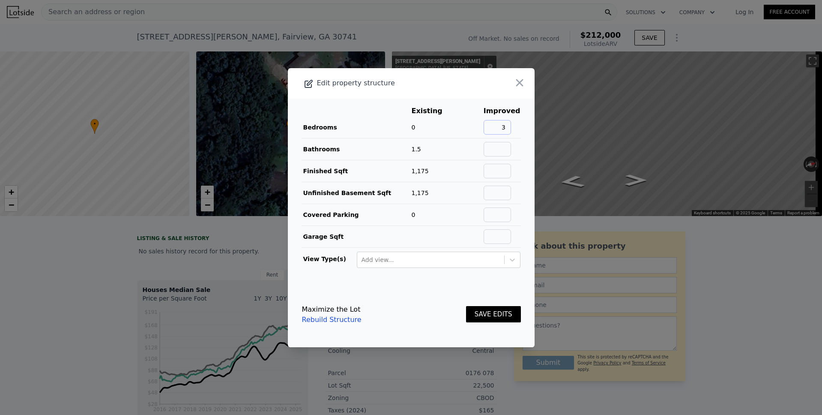
click at [504, 124] on input "3" at bounding box center [496, 127] width 27 height 15
type input "3"
type input "2"
click at [486, 314] on button "SAVE EDITS" at bounding box center [493, 314] width 55 height 17
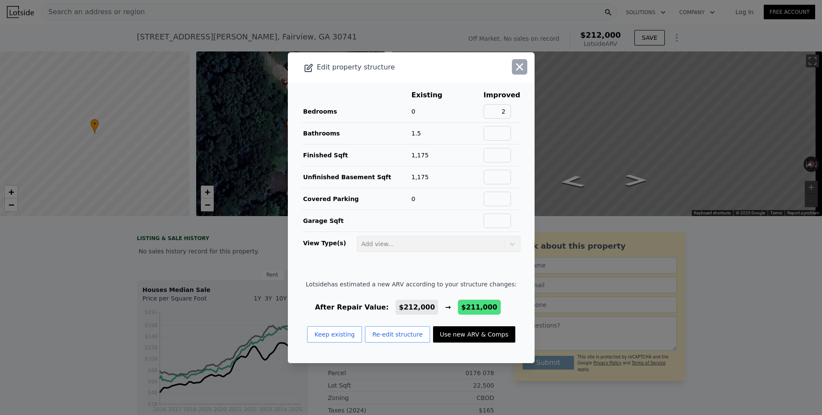
click at [516, 67] on icon "button" at bounding box center [519, 66] width 7 height 7
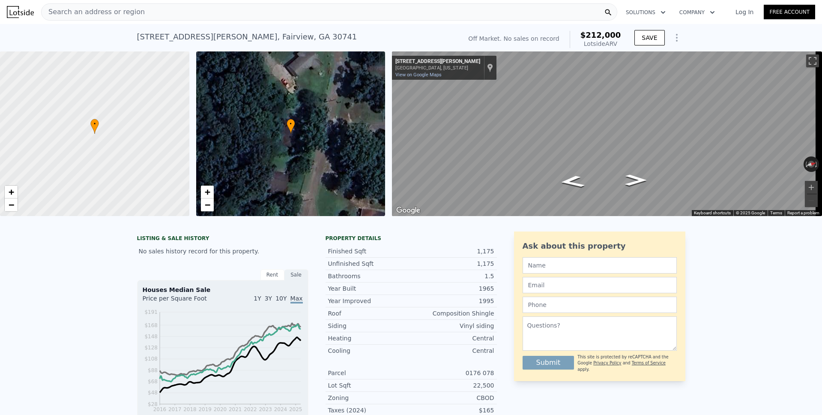
click at [103, 13] on span "Search an address or region" at bounding box center [93, 12] width 103 height 10
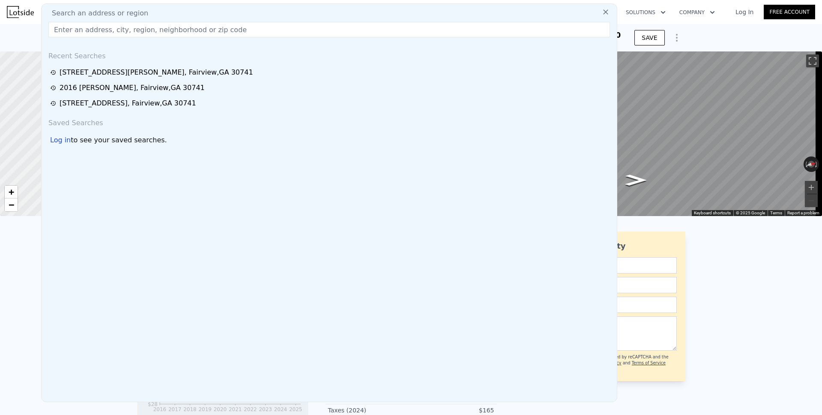
paste input "[STREET_ADDRESS]"
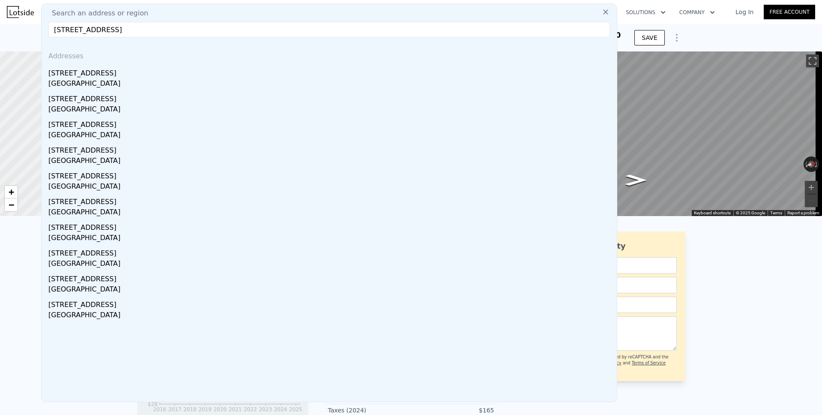
drag, startPoint x: 103, startPoint y: 30, endPoint x: 129, endPoint y: 28, distance: 26.6
click at [129, 28] on input "[STREET_ADDRESS]" at bounding box center [328, 29] width 561 height 15
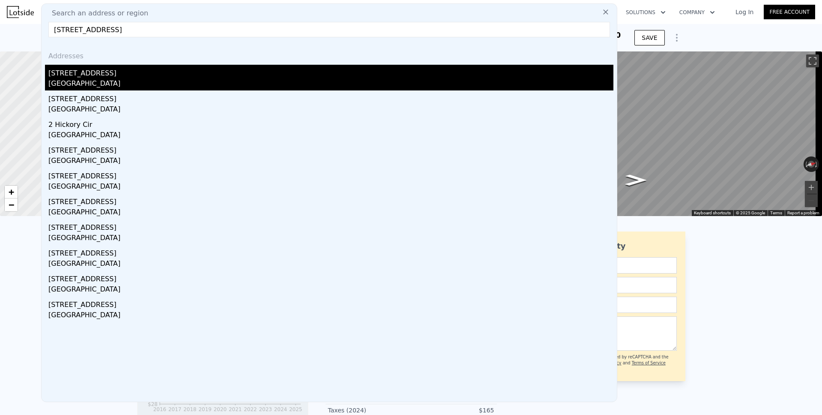
type input "[STREET_ADDRESS]"
click at [69, 79] on div "[GEOGRAPHIC_DATA]" at bounding box center [330, 84] width 565 height 12
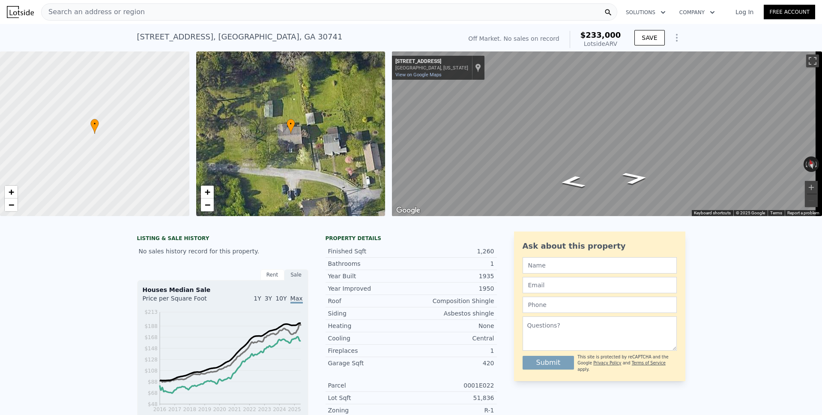
click at [672, 42] on icon "Show Options" at bounding box center [676, 38] width 10 height 10
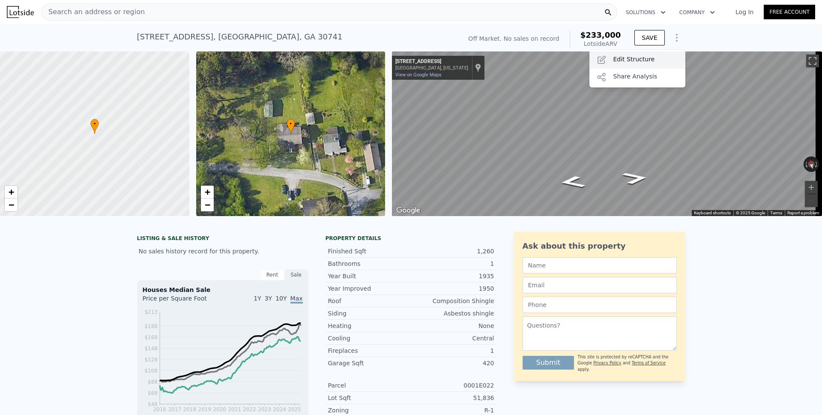
click at [635, 56] on div "Edit Structure" at bounding box center [637, 59] width 96 height 17
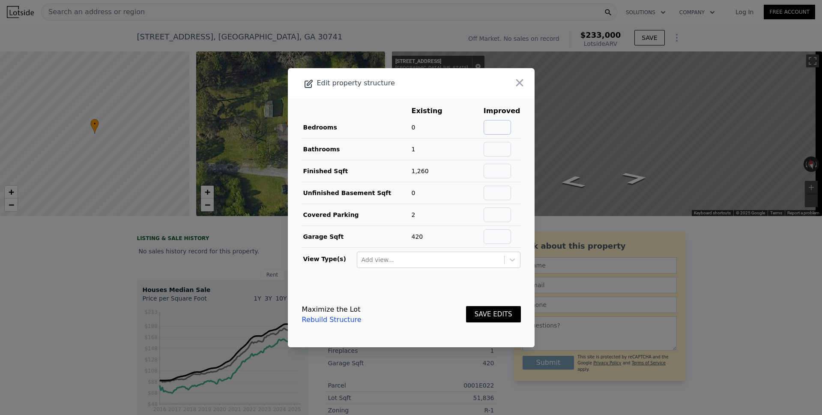
click at [496, 128] on input "text" at bounding box center [496, 127] width 27 height 15
type input "2"
click at [489, 315] on button "SAVE EDITS" at bounding box center [493, 314] width 55 height 17
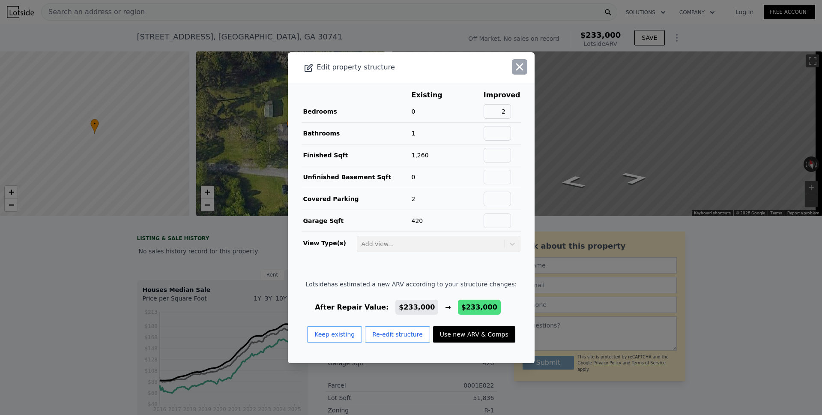
click at [513, 69] on icon "button" at bounding box center [519, 67] width 12 height 12
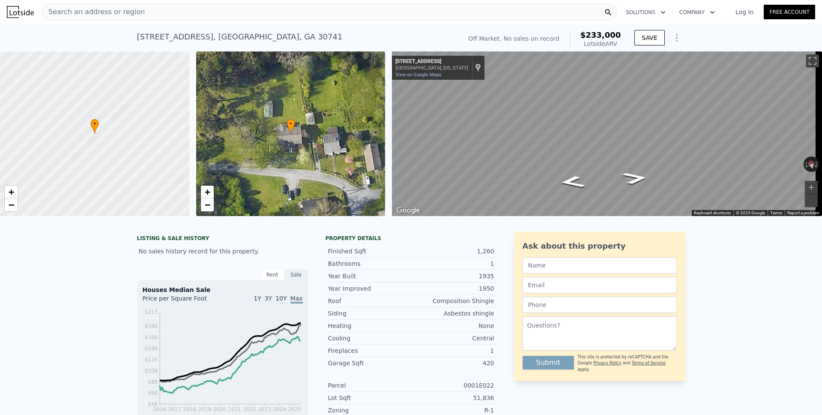
click at [674, 41] on icon "Show Options" at bounding box center [676, 38] width 10 height 10
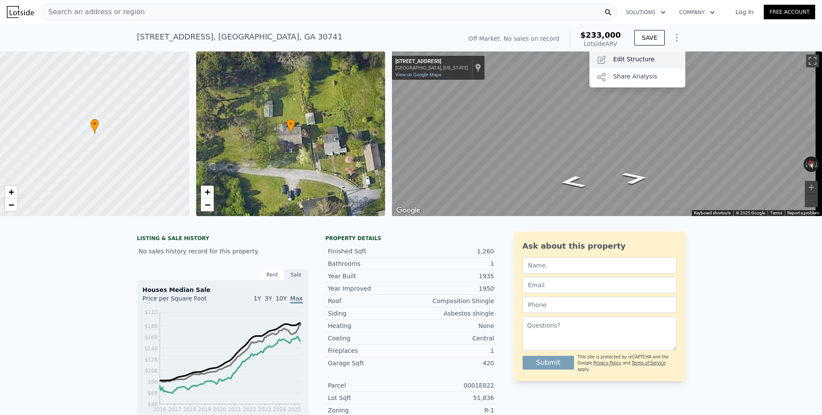
click at [646, 57] on div "Edit Structure" at bounding box center [637, 59] width 96 height 17
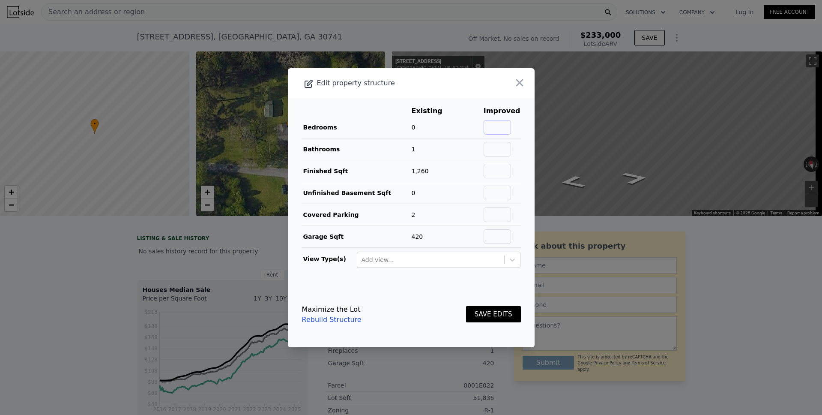
click at [496, 127] on input "text" at bounding box center [496, 127] width 27 height 15
type input "3"
click at [478, 313] on button "SAVE EDITS" at bounding box center [493, 314] width 55 height 17
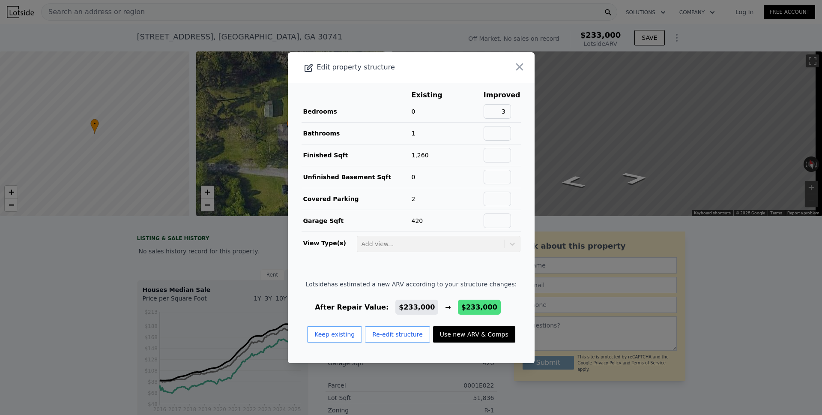
drag, startPoint x: 459, startPoint y: 333, endPoint x: 423, endPoint y: 261, distance: 80.6
click at [459, 334] on button "Use new ARV & Comps" at bounding box center [474, 334] width 82 height 16
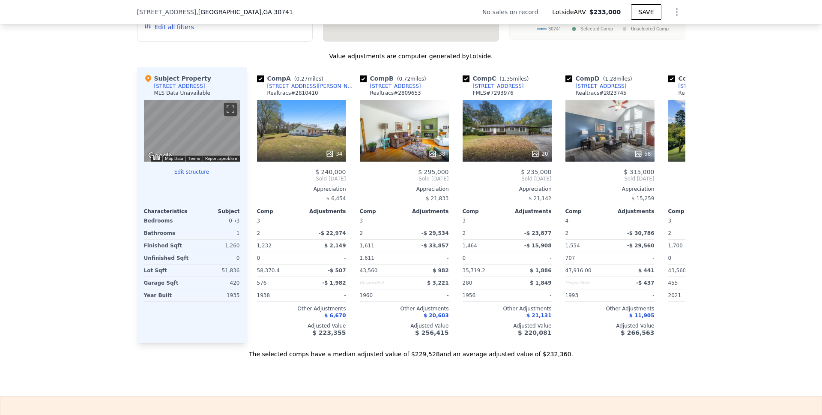
scroll to position [858, 0]
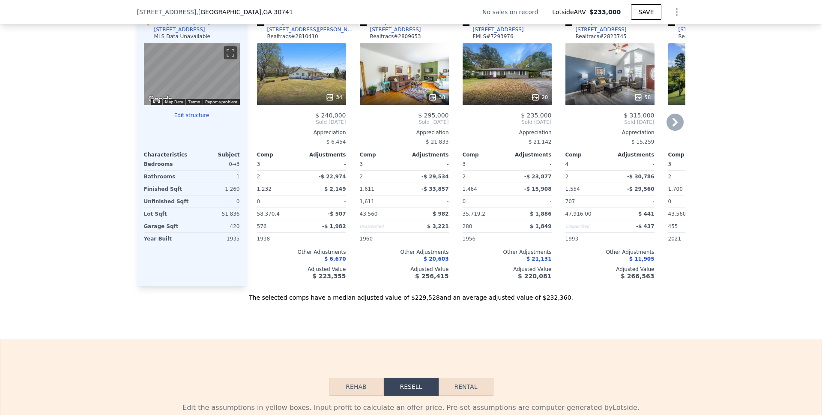
click at [565, 26] on input "checkbox" at bounding box center [568, 22] width 7 height 7
checkbox input "false"
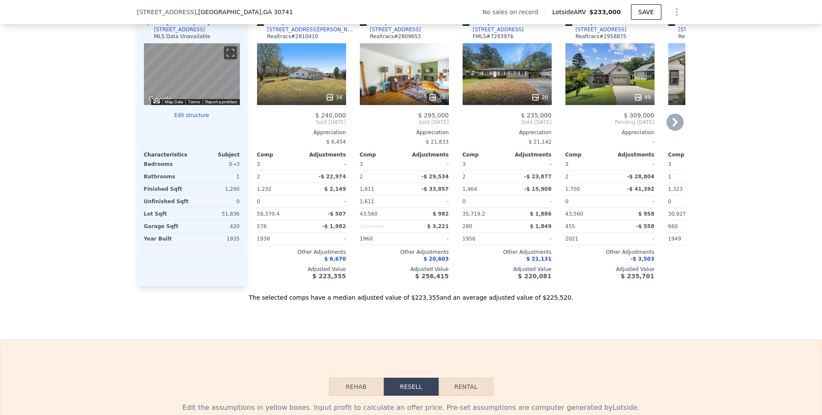
click at [565, 26] on input "checkbox" at bounding box center [568, 22] width 7 height 7
checkbox input "false"
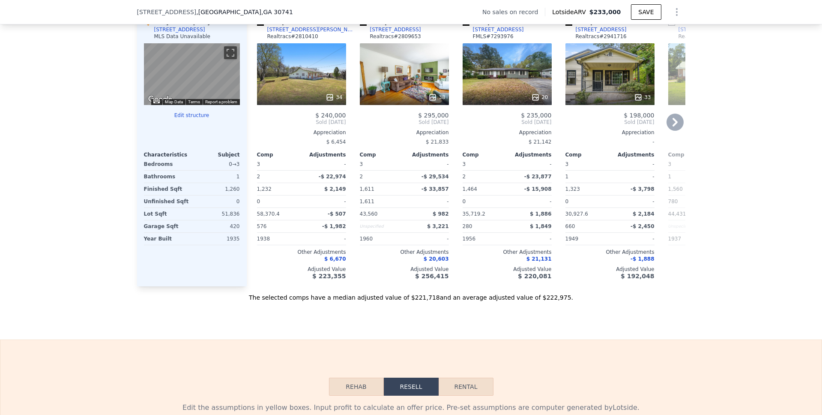
click at [361, 26] on input "checkbox" at bounding box center [363, 22] width 7 height 7
checkbox input "false"
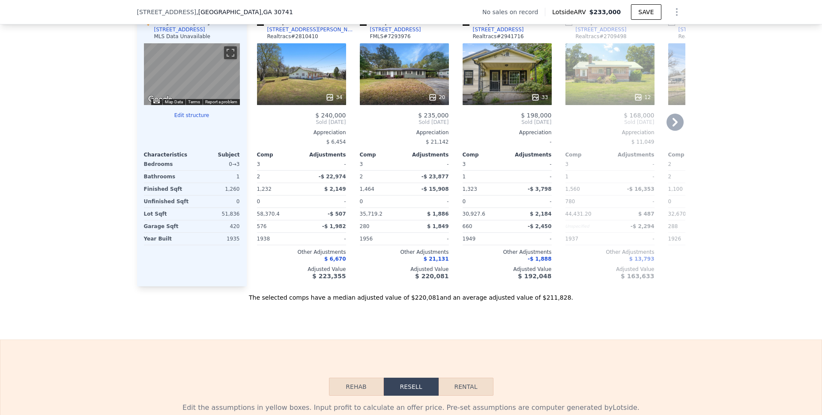
click at [666, 131] on icon at bounding box center [674, 121] width 17 height 17
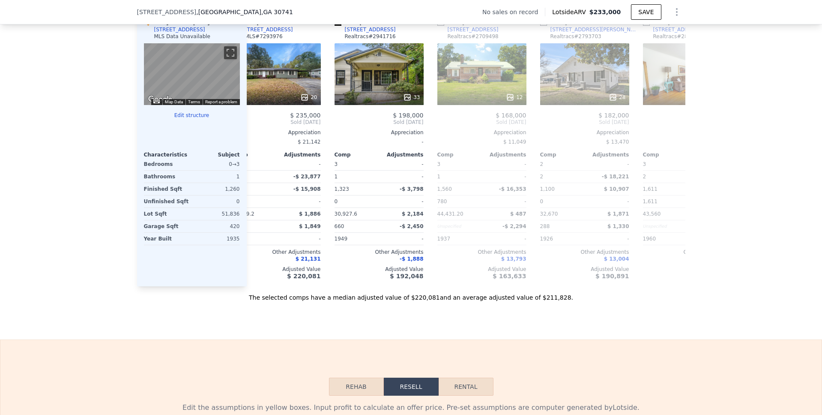
scroll to position [0, 206]
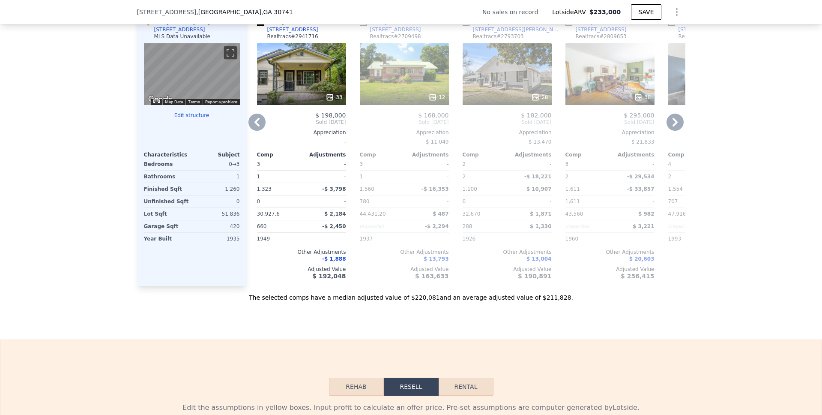
click at [674, 131] on icon at bounding box center [674, 121] width 17 height 17
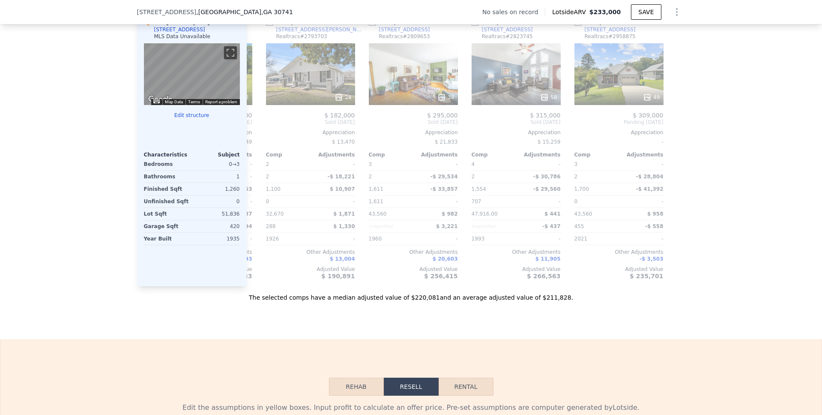
scroll to position [0, 404]
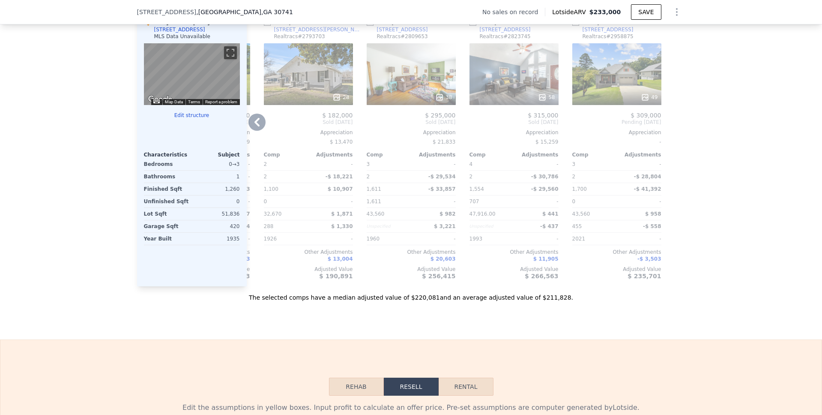
click at [671, 138] on div at bounding box center [678, 148] width 14 height 275
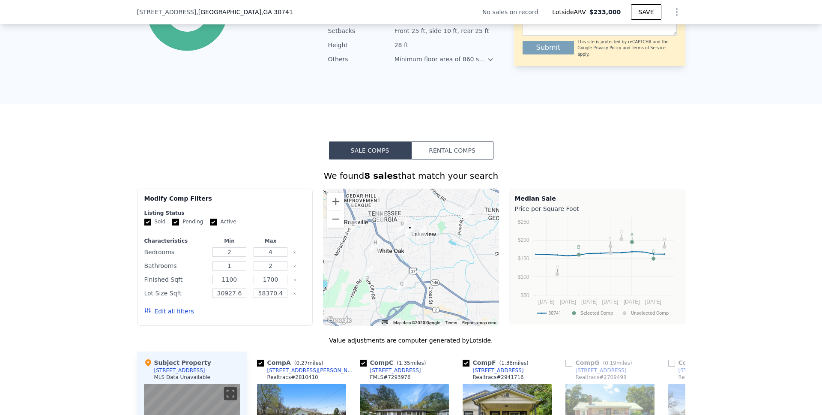
scroll to position [95, 0]
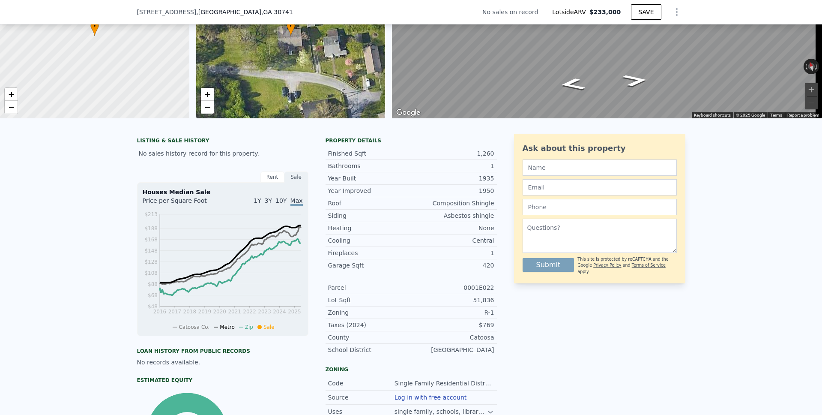
click at [101, 12] on div "[STREET_ADDRESS] No sales on record Lotside ARV $233,000 SAVE" at bounding box center [411, 12] width 822 height 24
checkbox input "true"
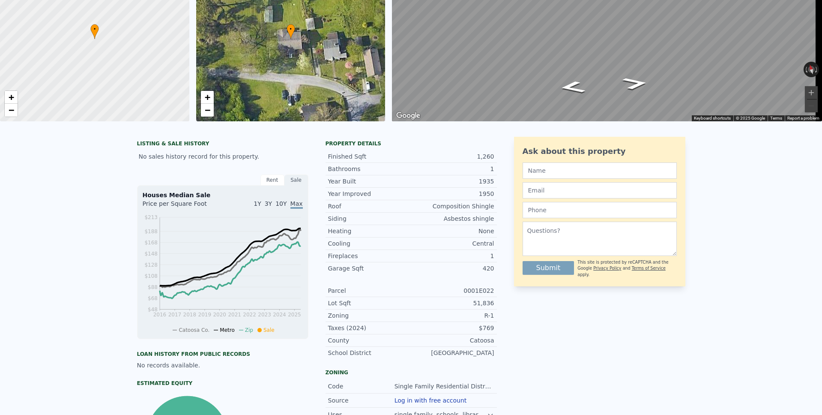
scroll to position [0, 0]
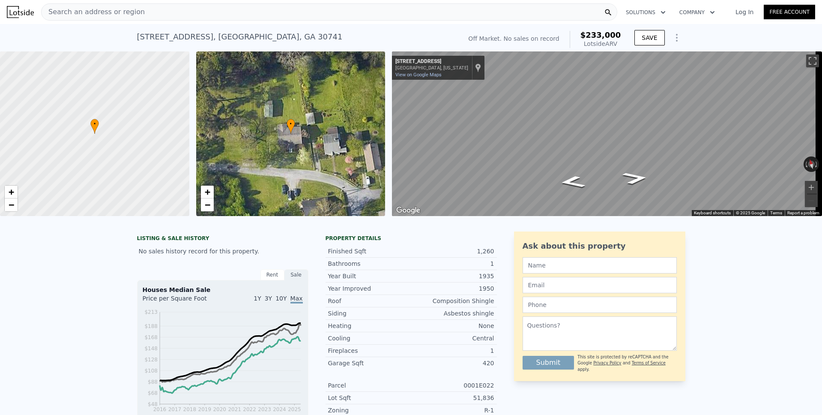
click at [92, 9] on span "Search an address or region" at bounding box center [93, 12] width 103 height 10
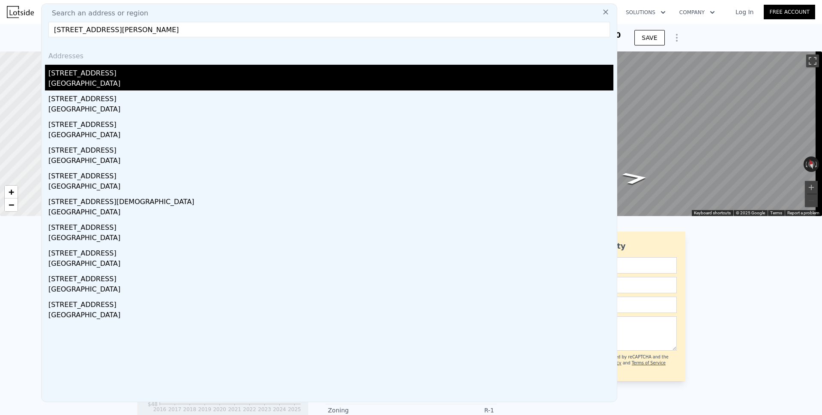
type input "[STREET_ADDRESS][PERSON_NAME]"
click at [103, 86] on div "[GEOGRAPHIC_DATA]" at bounding box center [330, 84] width 565 height 12
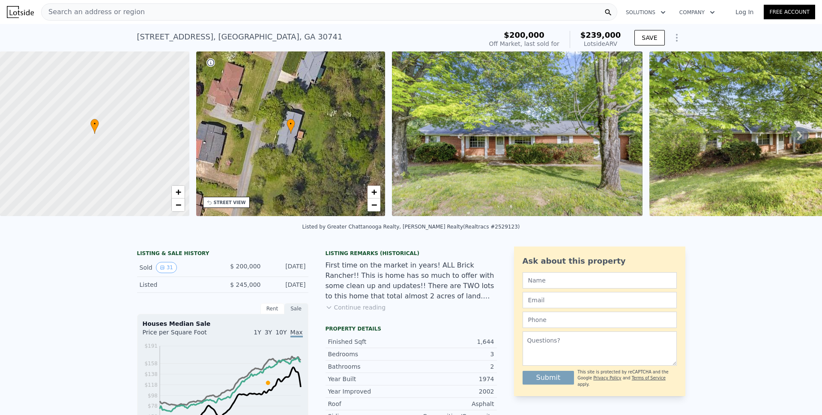
click at [676, 41] on icon "Show Options" at bounding box center [676, 37] width 1 height 7
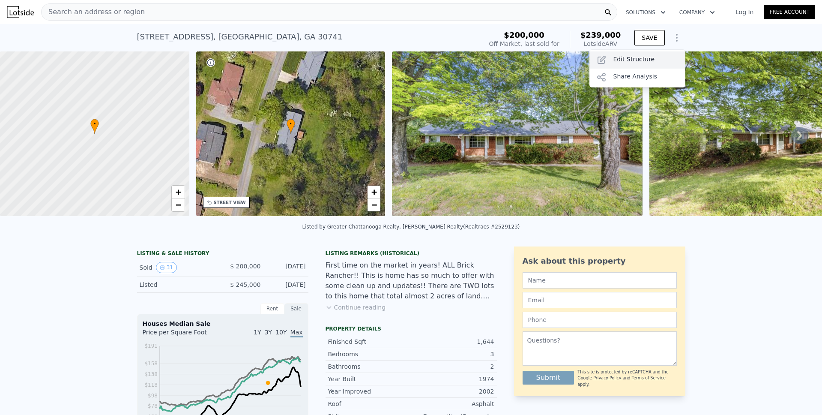
click at [637, 61] on div "Edit Structure" at bounding box center [637, 59] width 96 height 17
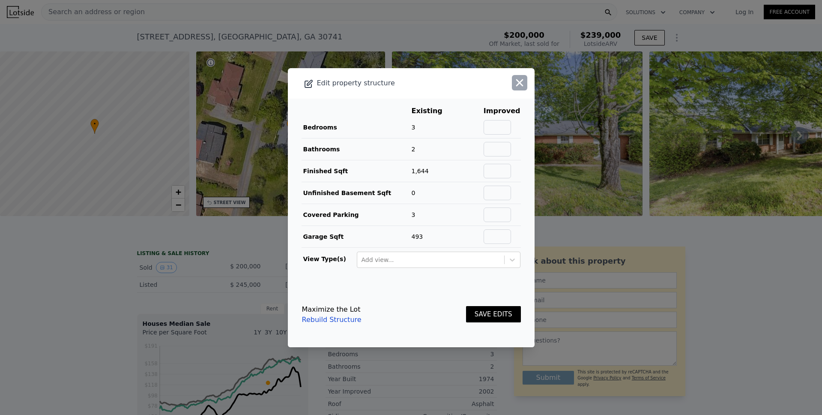
click at [515, 85] on icon "button" at bounding box center [519, 83] width 12 height 12
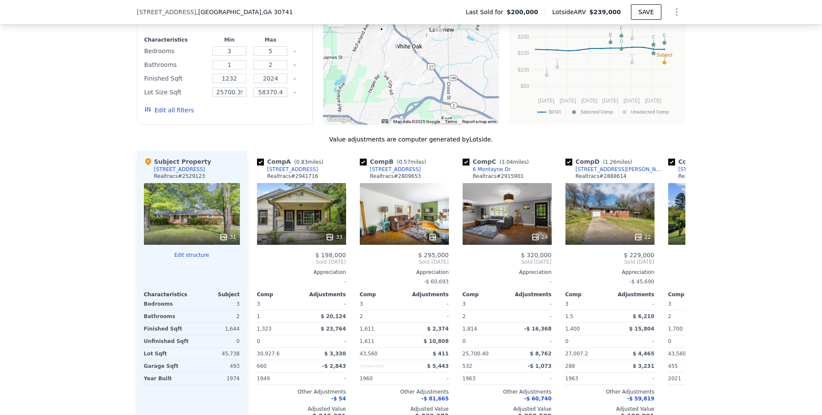
scroll to position [778, 0]
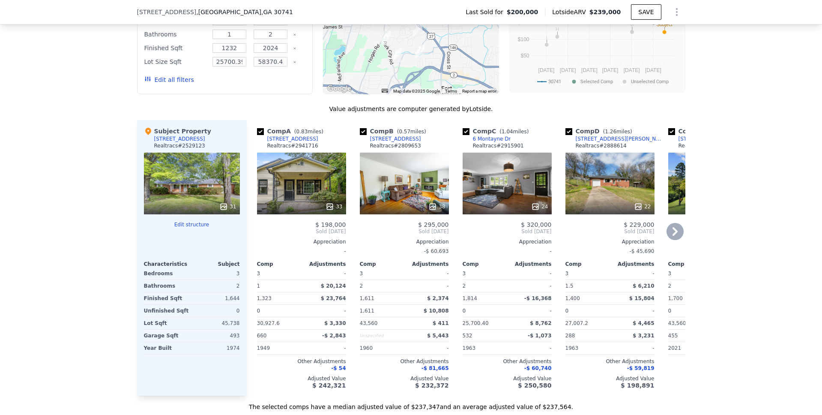
drag, startPoint x: 255, startPoint y: 137, endPoint x: 262, endPoint y: 154, distance: 17.8
click at [257, 135] on input "checkbox" at bounding box center [260, 131] width 7 height 7
checkbox input "false"
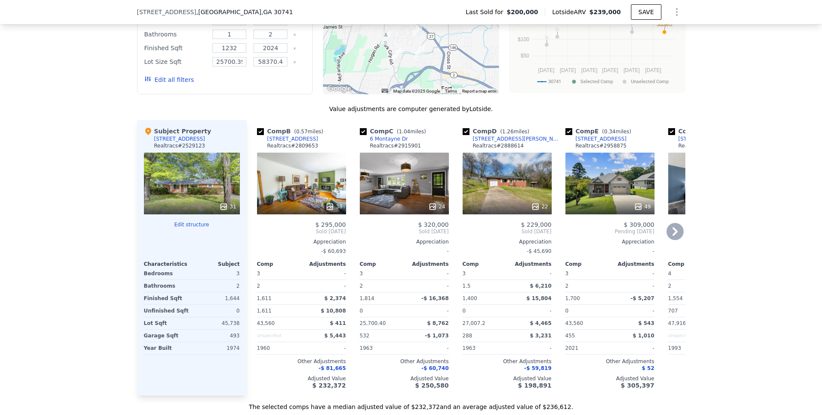
click at [565, 135] on input "checkbox" at bounding box center [568, 131] width 7 height 7
checkbox input "false"
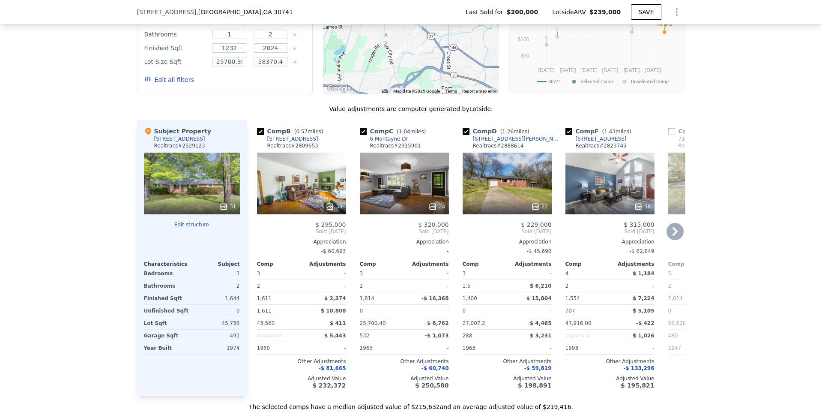
click at [565, 135] on input "checkbox" at bounding box center [568, 131] width 7 height 7
checkbox input "false"
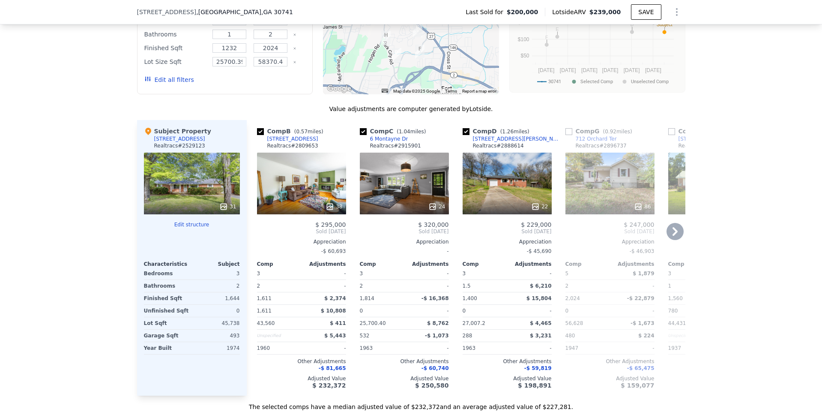
click at [669, 232] on icon at bounding box center [674, 231] width 17 height 17
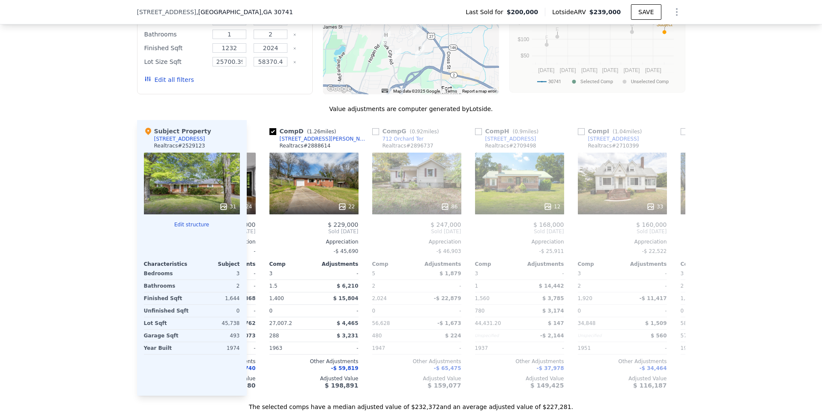
scroll to position [0, 206]
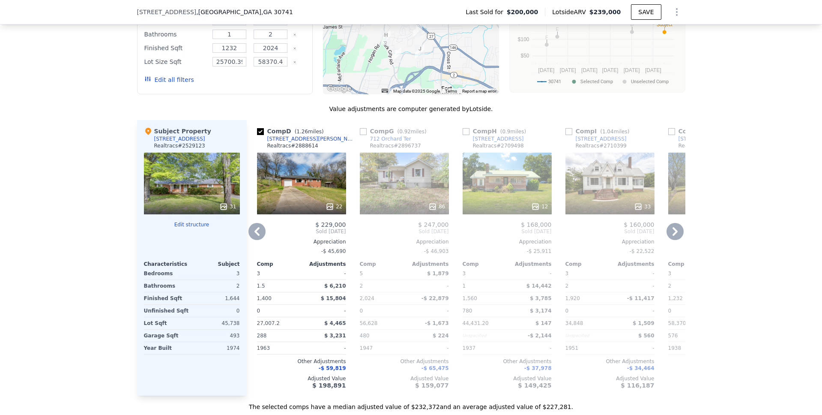
click at [669, 232] on icon at bounding box center [674, 231] width 17 height 17
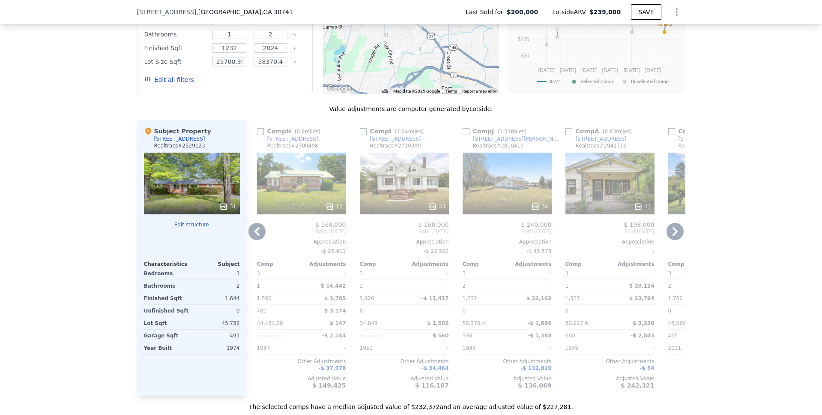
click at [669, 232] on icon at bounding box center [674, 231] width 17 height 17
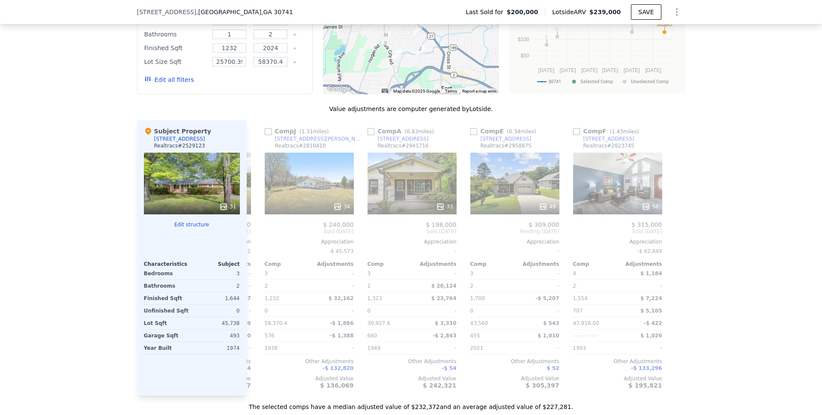
scroll to position [0, 610]
click at [671, 232] on div at bounding box center [678, 257] width 14 height 275
click at [254, 234] on icon at bounding box center [256, 231] width 5 height 9
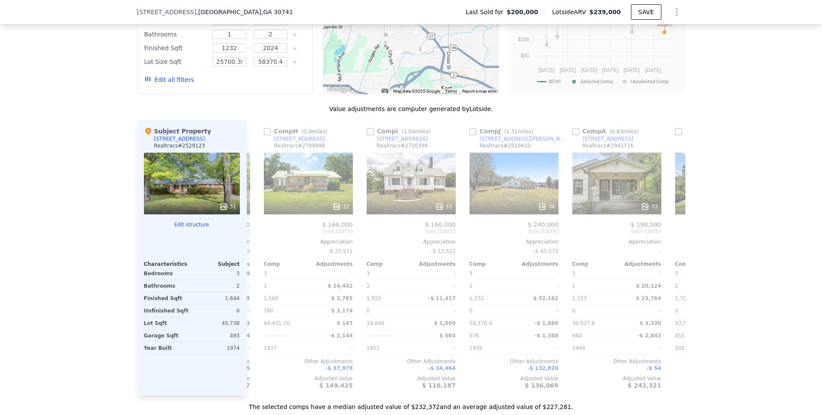
click at [254, 238] on icon at bounding box center [256, 231] width 17 height 17
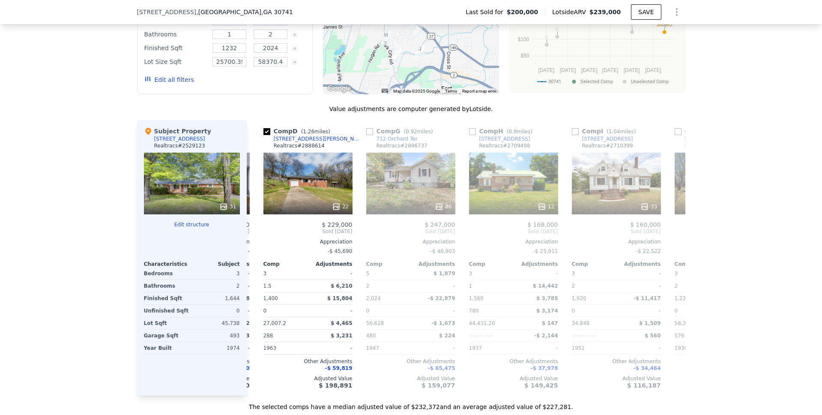
scroll to position [0, 199]
click at [252, 239] on icon at bounding box center [256, 231] width 17 height 17
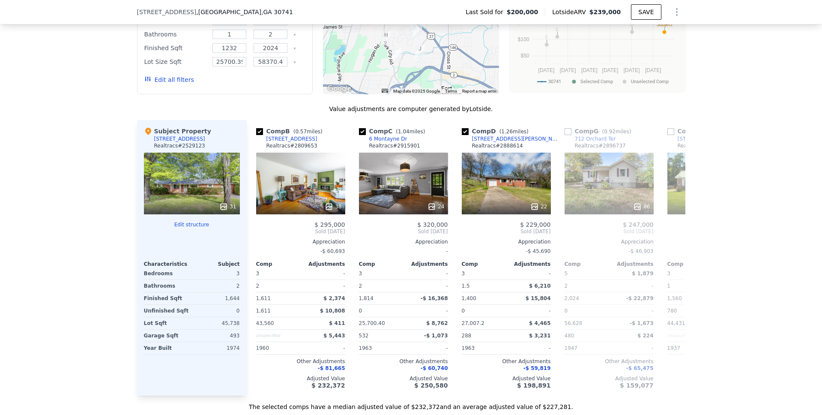
scroll to position [0, 0]
click at [671, 15] on icon "Show Options" at bounding box center [676, 12] width 10 height 10
click at [638, 30] on div "Edit Structure" at bounding box center [637, 34] width 96 height 17
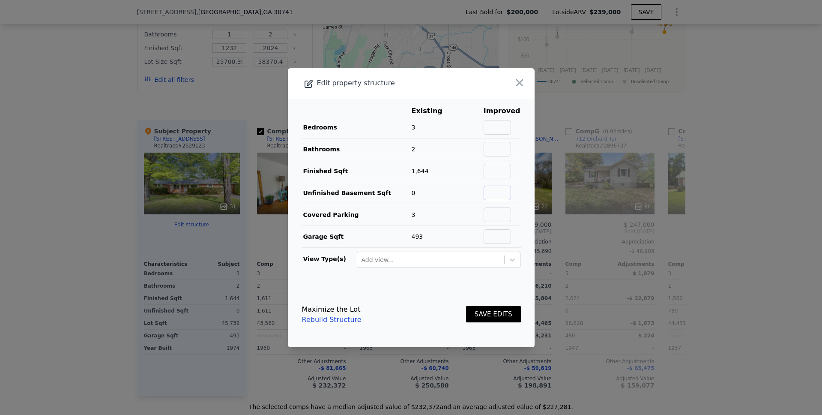
click at [491, 193] on input "text" at bounding box center [496, 192] width 27 height 15
type input "1"
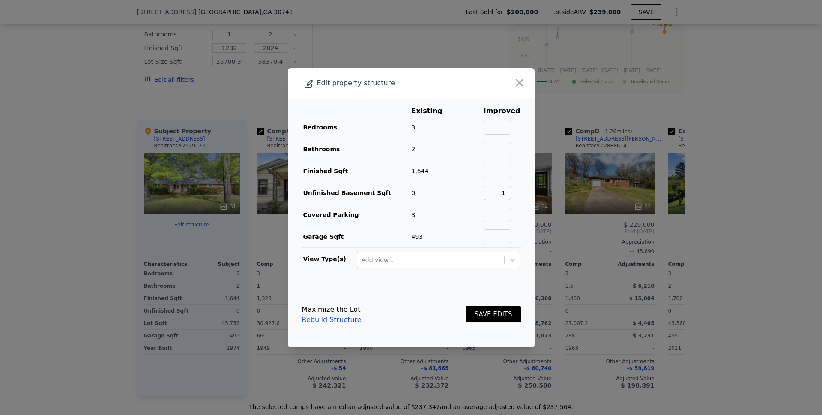
checkbox input "true"
type input "1500"
click at [487, 312] on button "SAVE EDITS" at bounding box center [493, 314] width 55 height 17
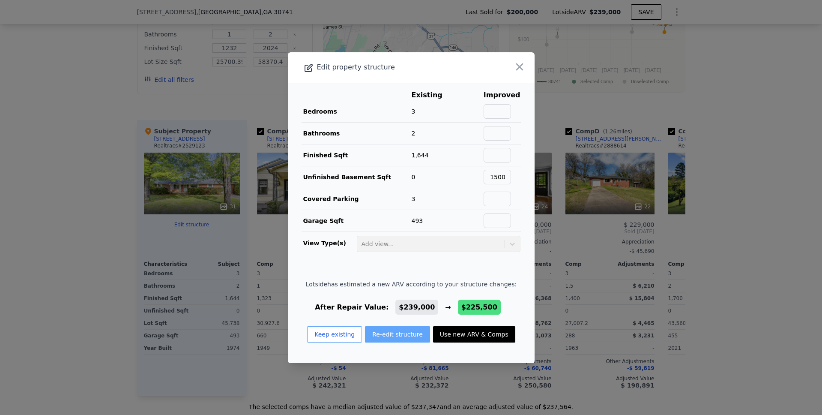
click at [401, 334] on button "Re-edit structure" at bounding box center [397, 334] width 65 height 16
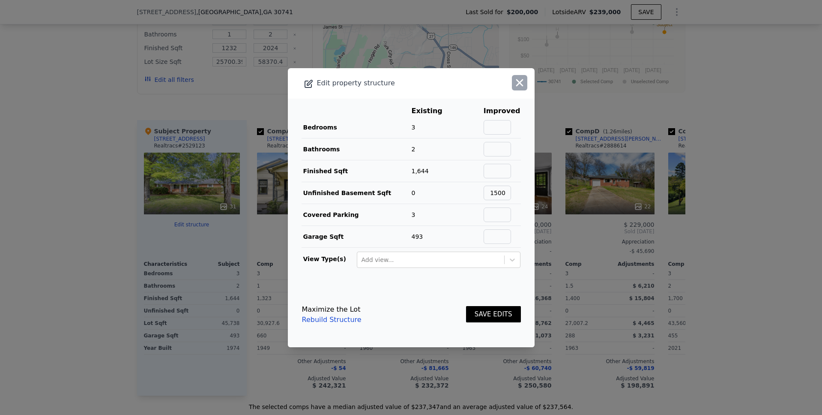
click at [513, 85] on icon "button" at bounding box center [519, 83] width 12 height 12
